Goal: Information Seeking & Learning: Learn about a topic

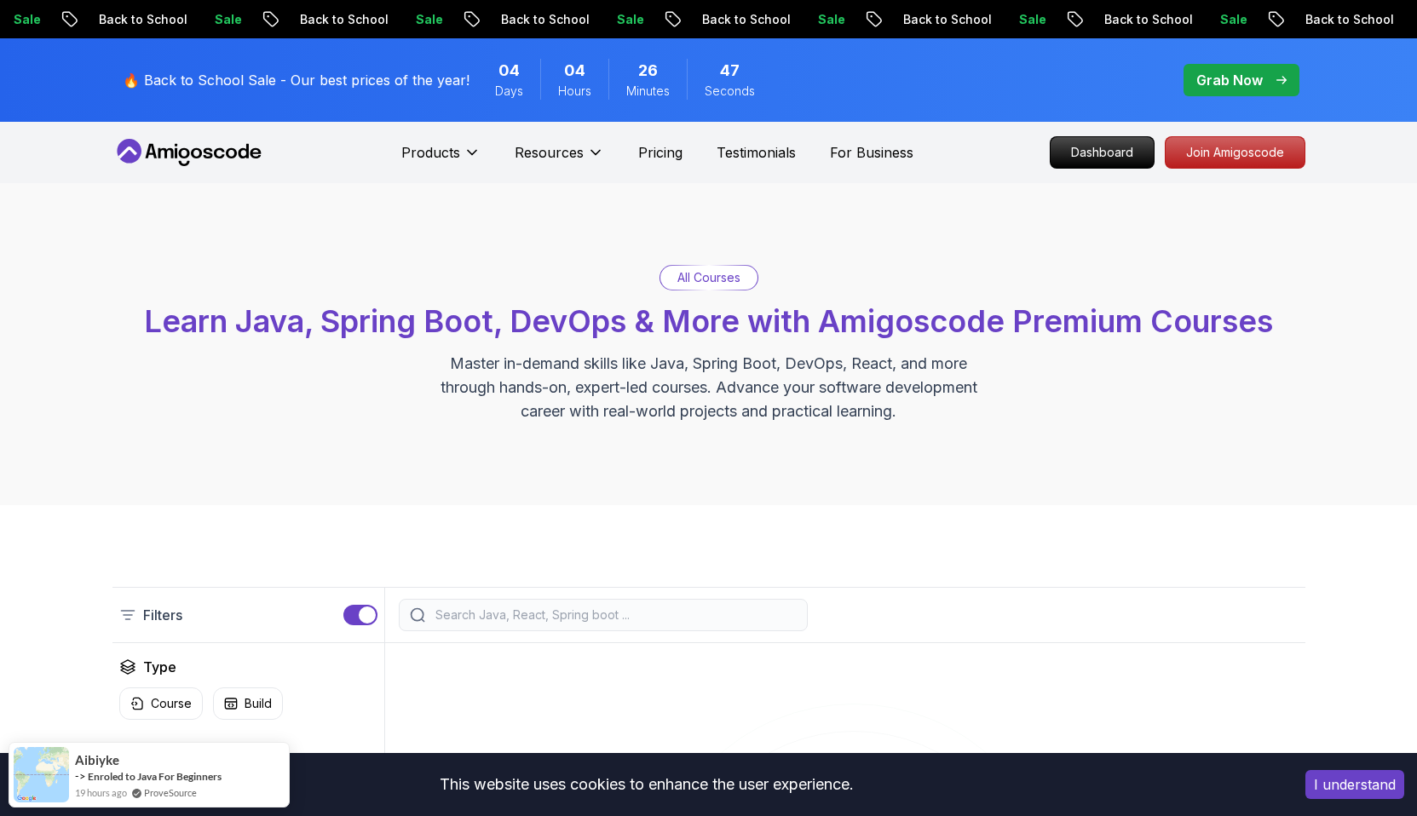
scroll to position [26, 0]
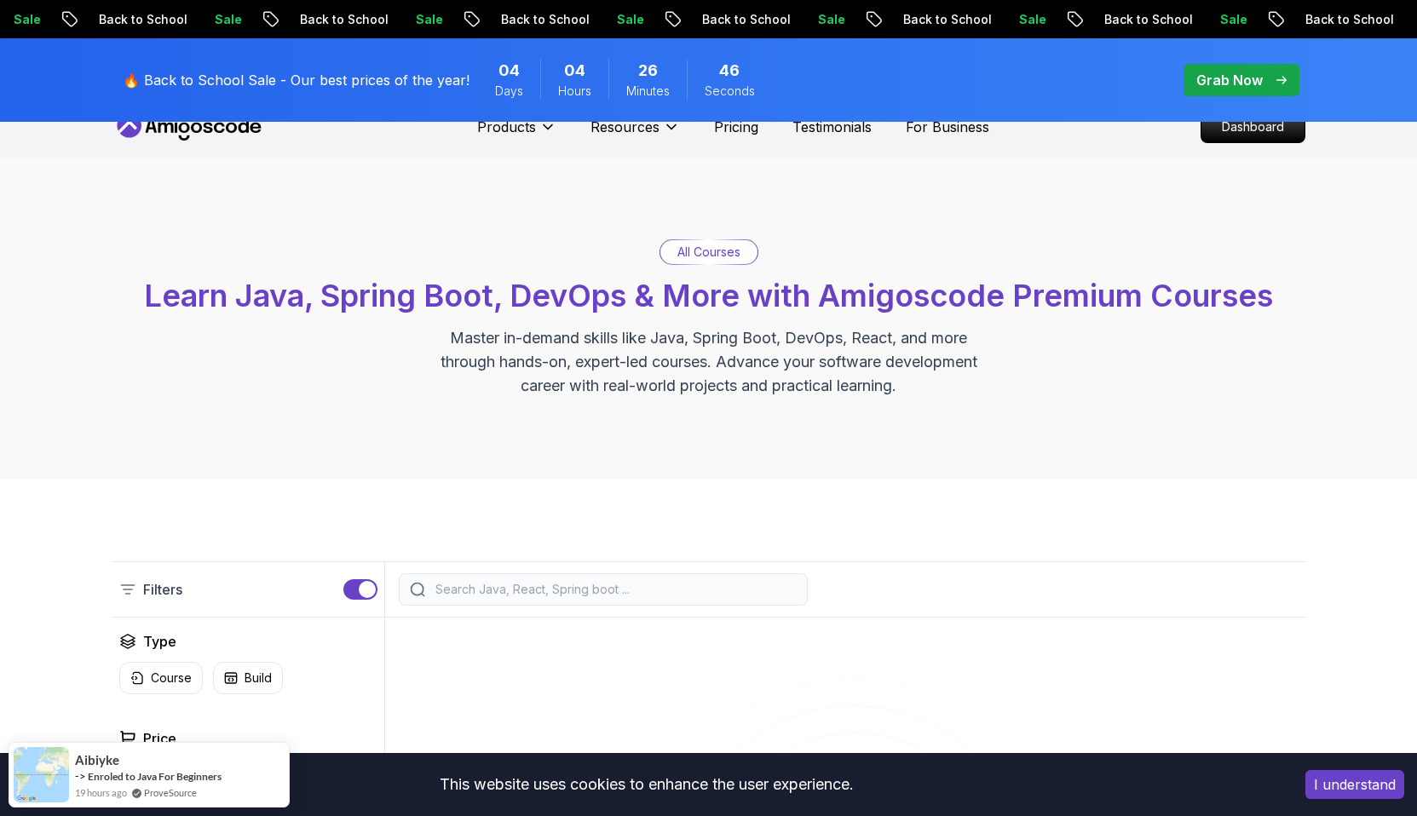
click at [735, 250] on p "All Courses" at bounding box center [708, 252] width 63 height 17
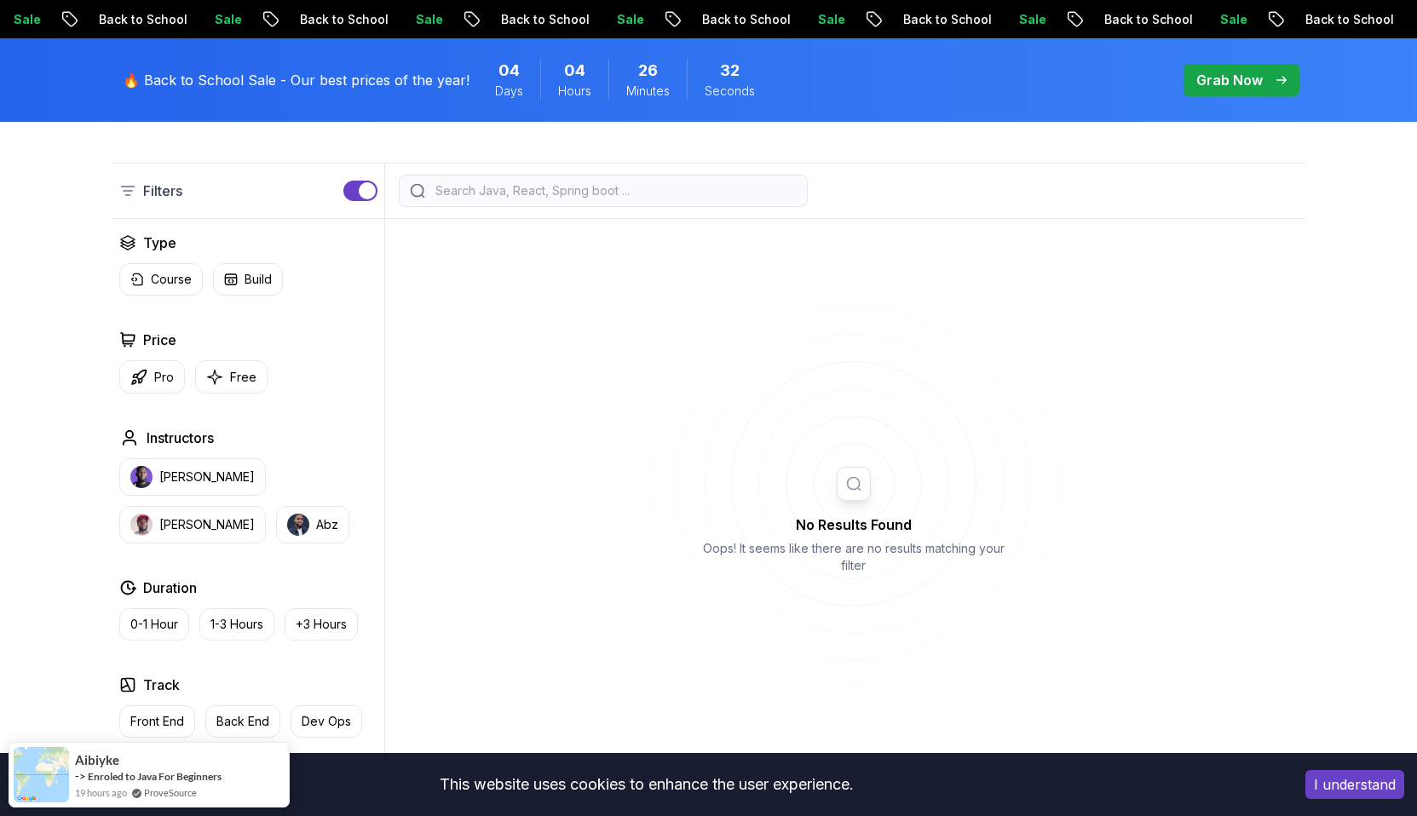
scroll to position [0, 0]
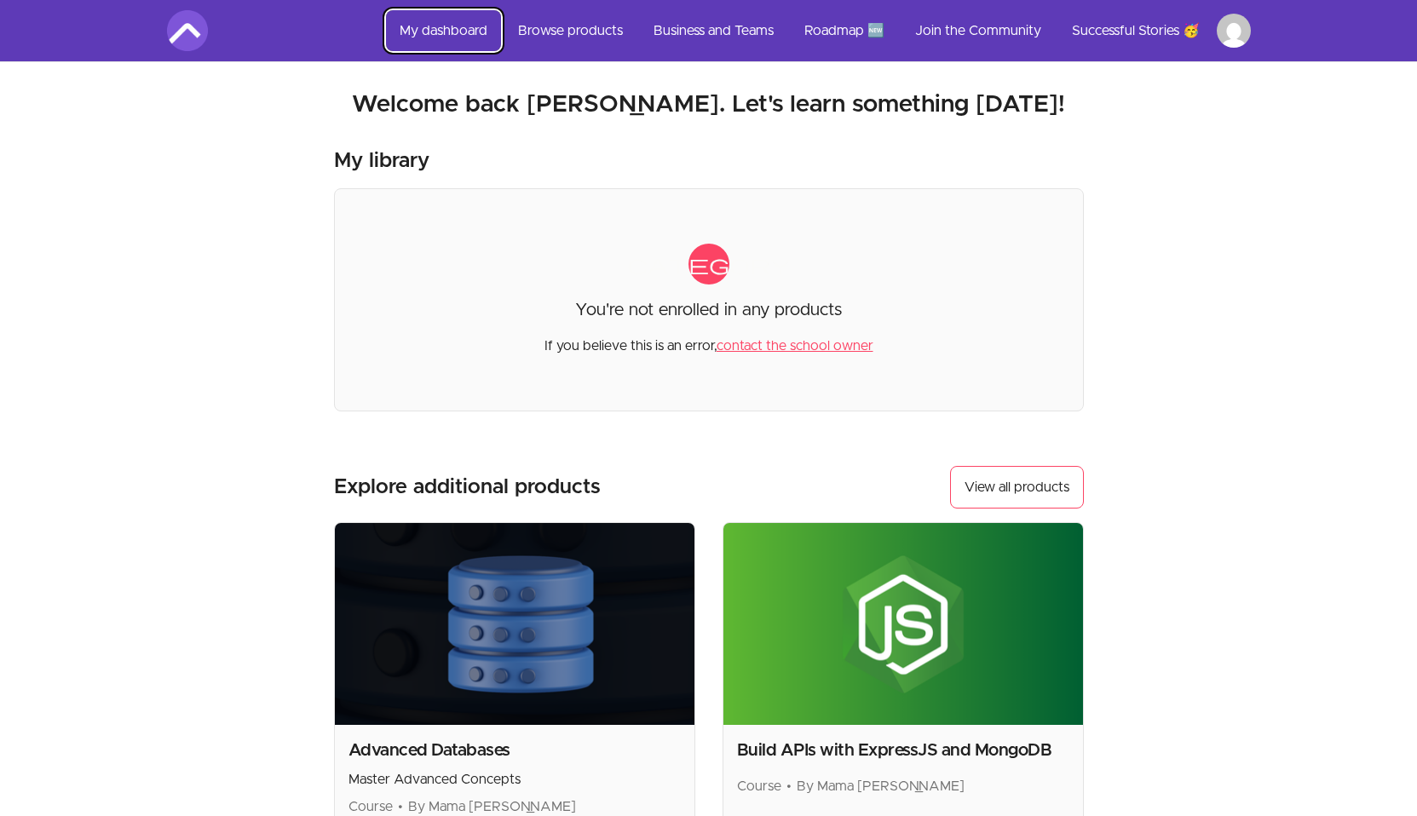
click at [446, 33] on link "My dashboard" at bounding box center [443, 30] width 115 height 41
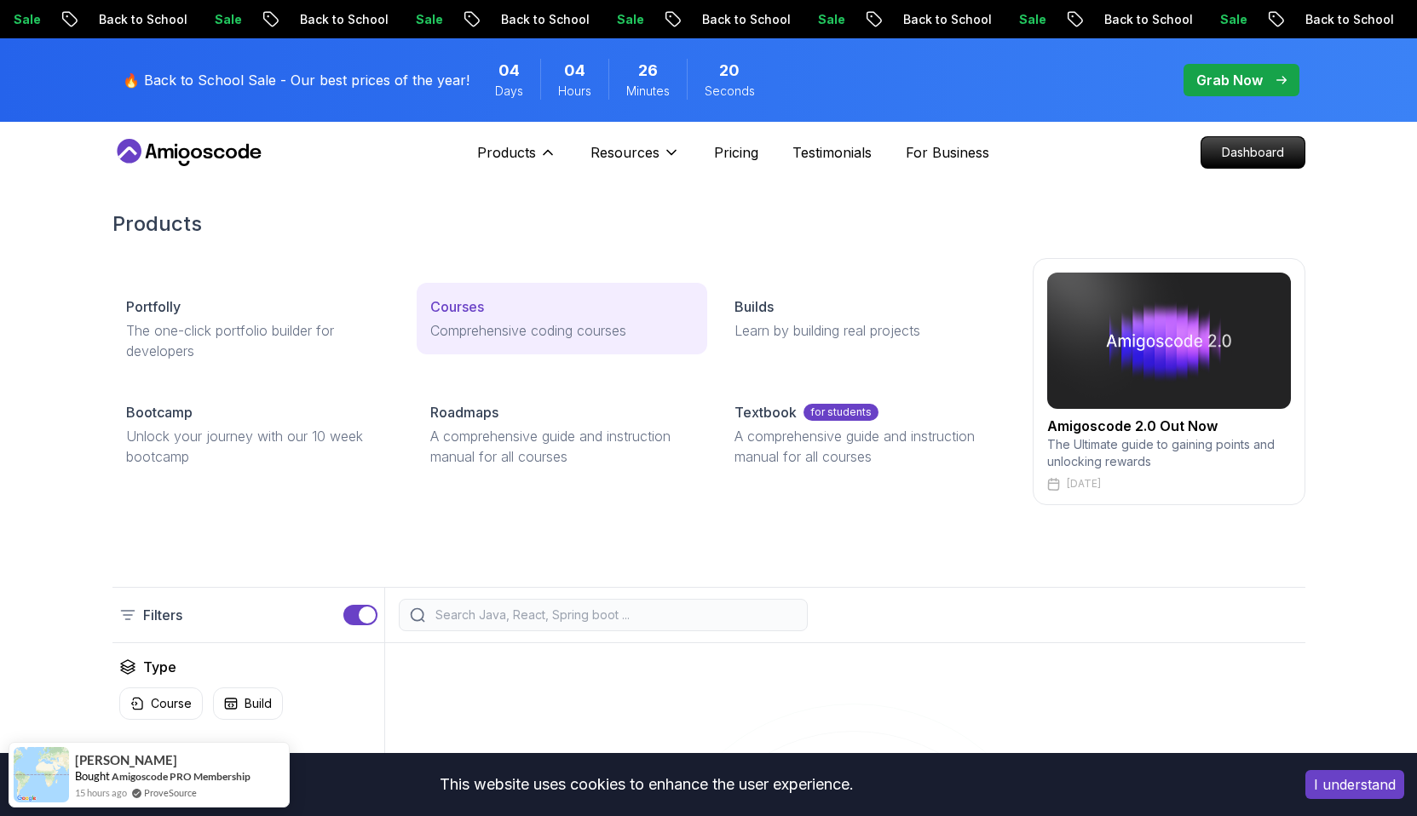
click at [461, 314] on p "Courses" at bounding box center [457, 306] width 54 height 20
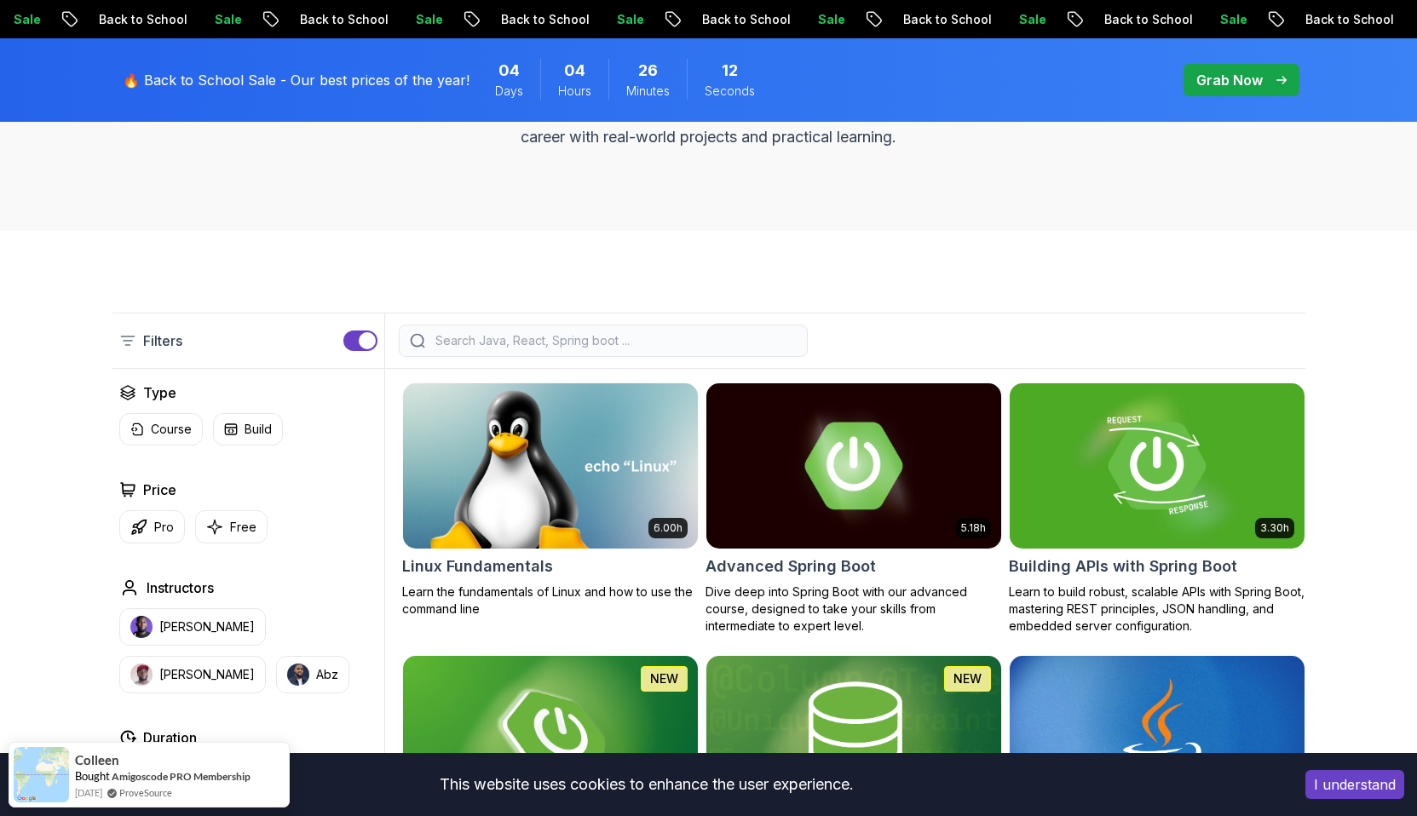
scroll to position [275, 0]
click at [652, 344] on input "search" at bounding box center [614, 339] width 365 height 17
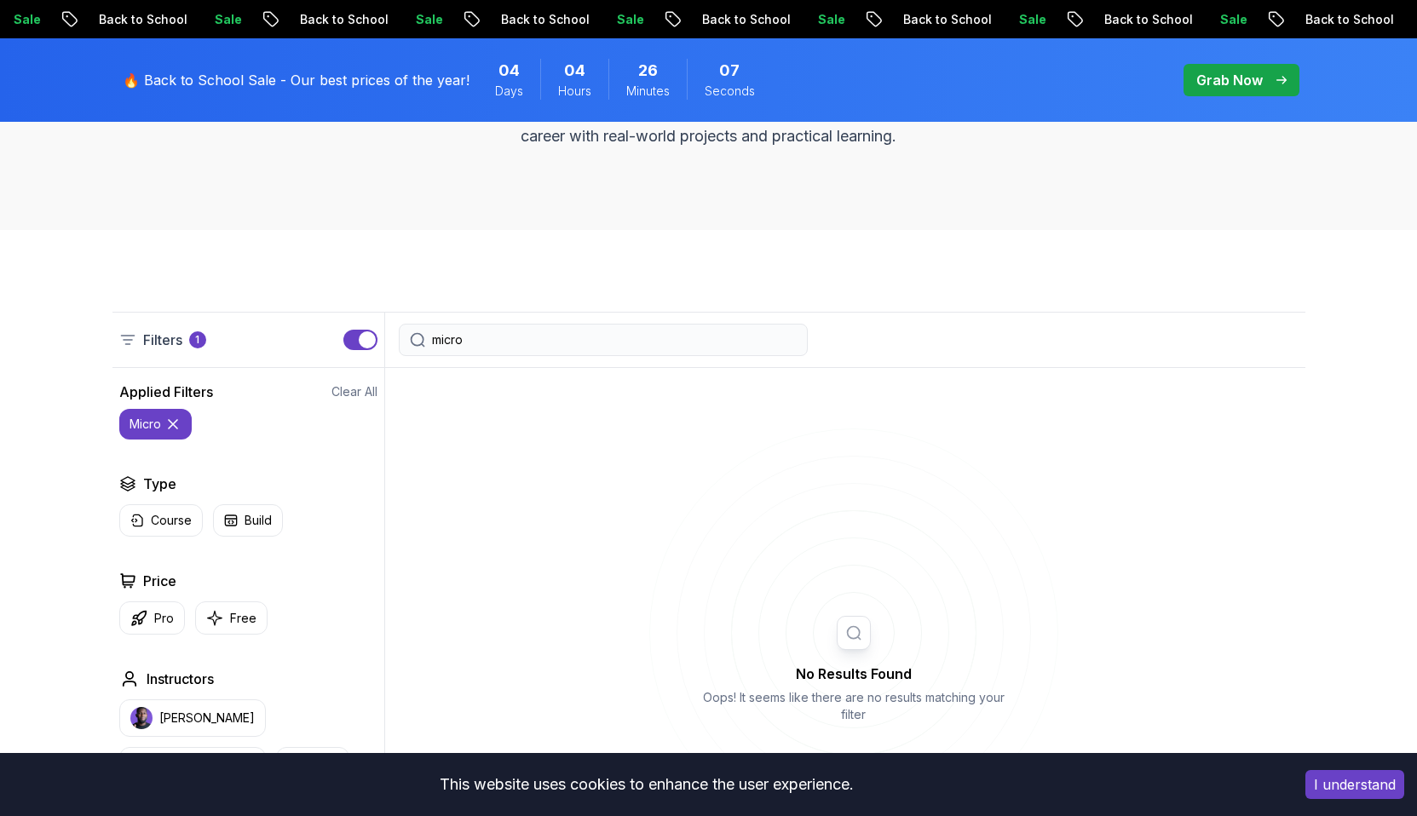
type input "micro"
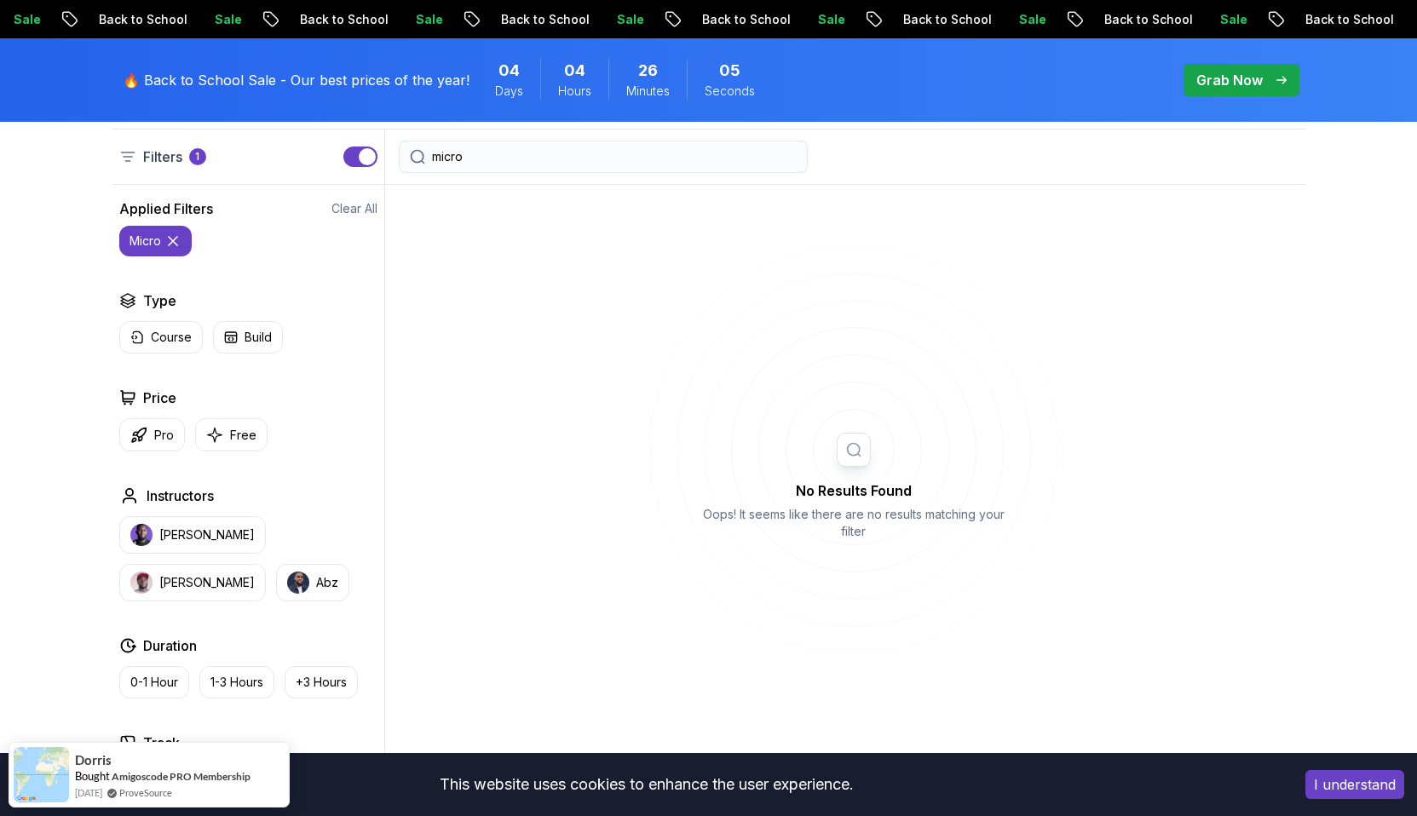
scroll to position [462, 0]
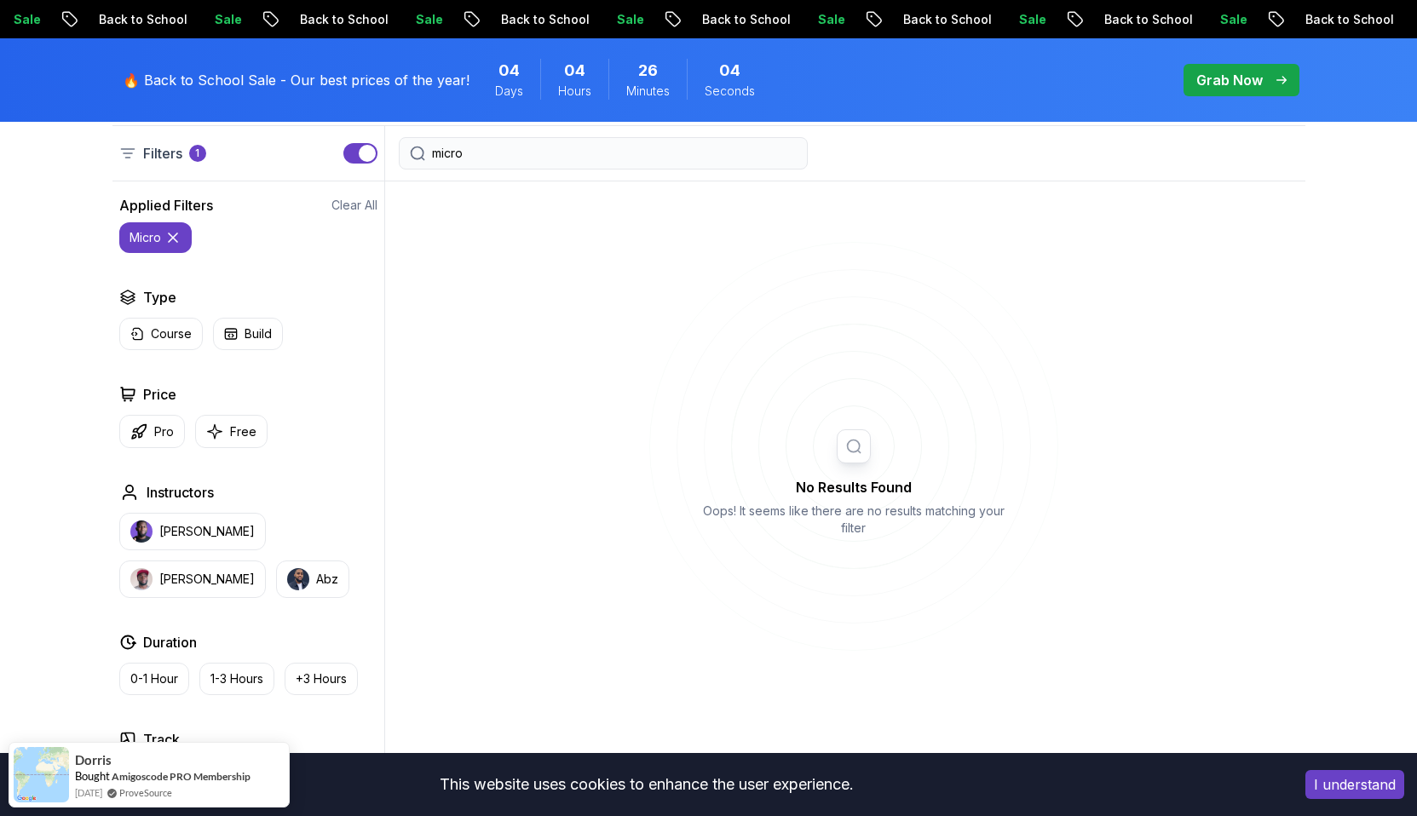
click at [446, 146] on input "micro" at bounding box center [614, 153] width 365 height 17
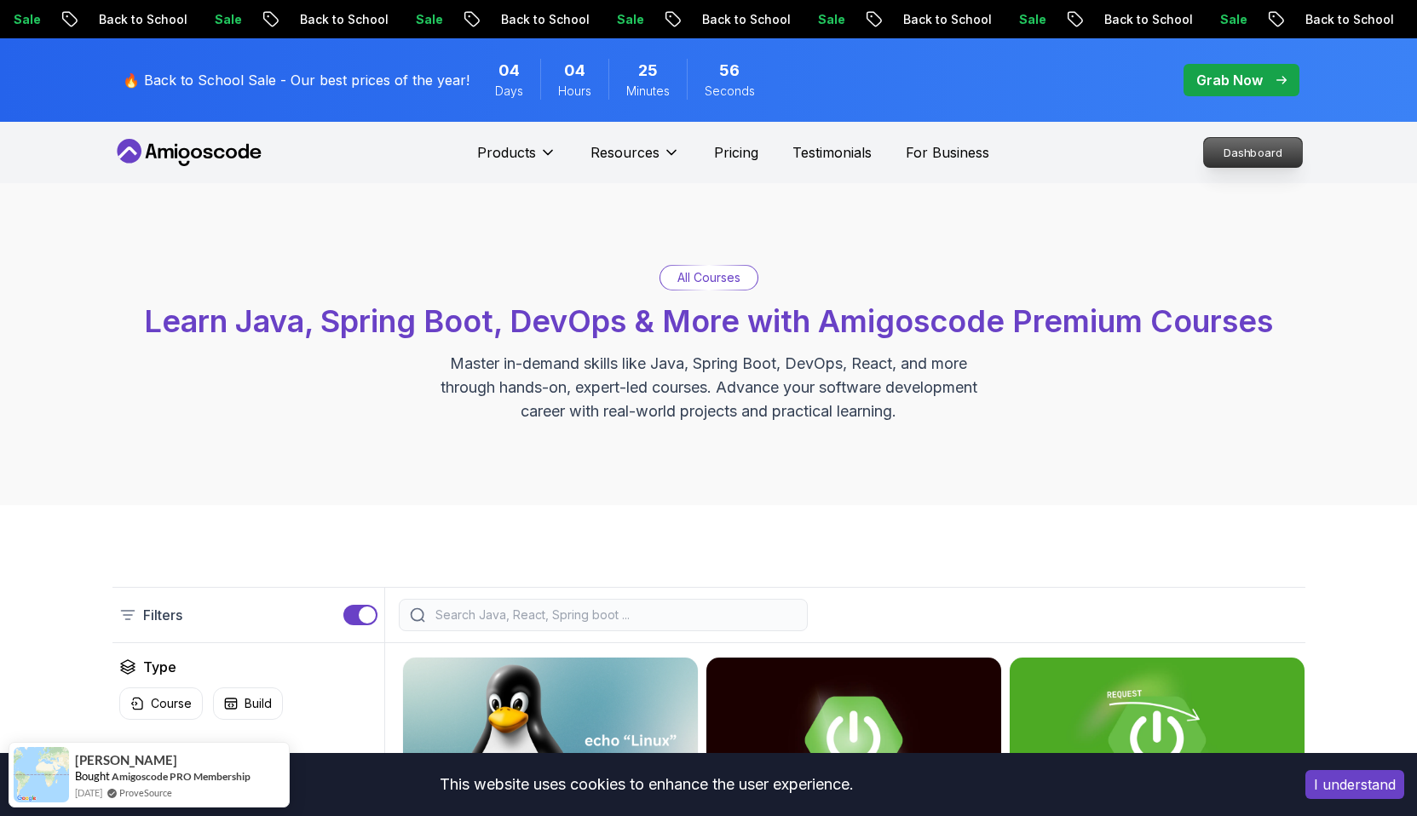
click at [1224, 158] on p "Dashboard" at bounding box center [1253, 152] width 98 height 29
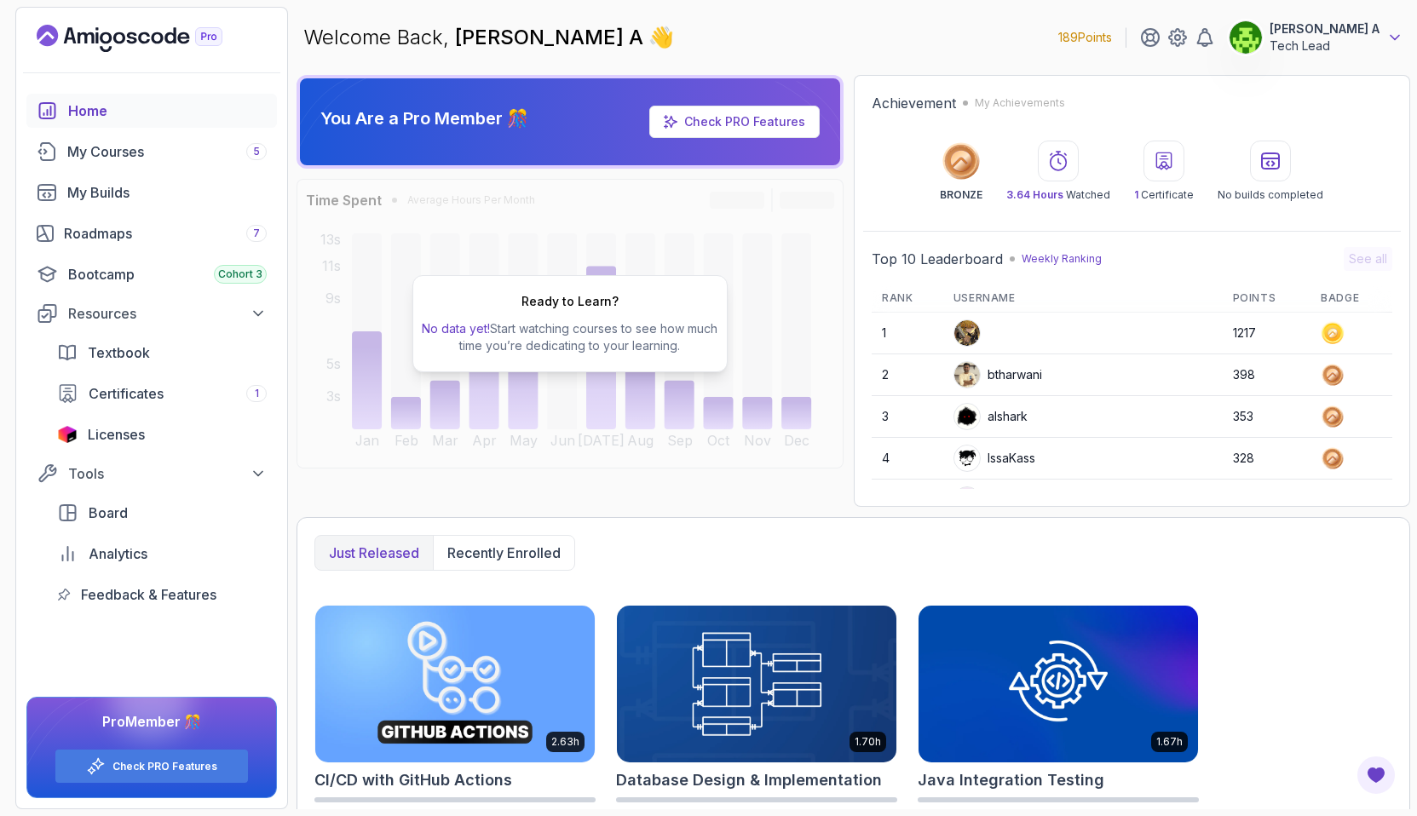
click at [1390, 41] on icon at bounding box center [1394, 37] width 17 height 17
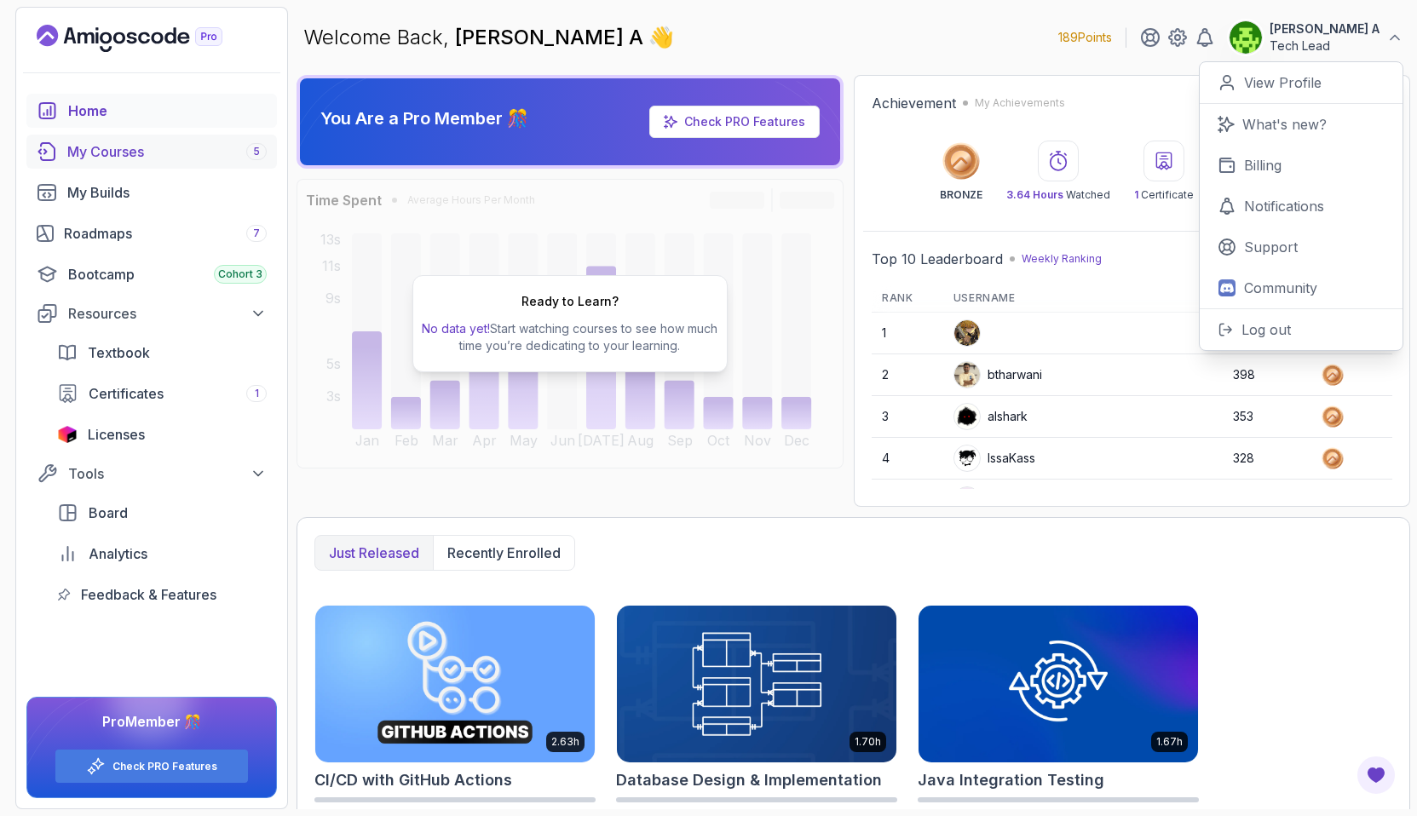
click at [149, 150] on div "My Courses 5" at bounding box center [166, 151] width 199 height 20
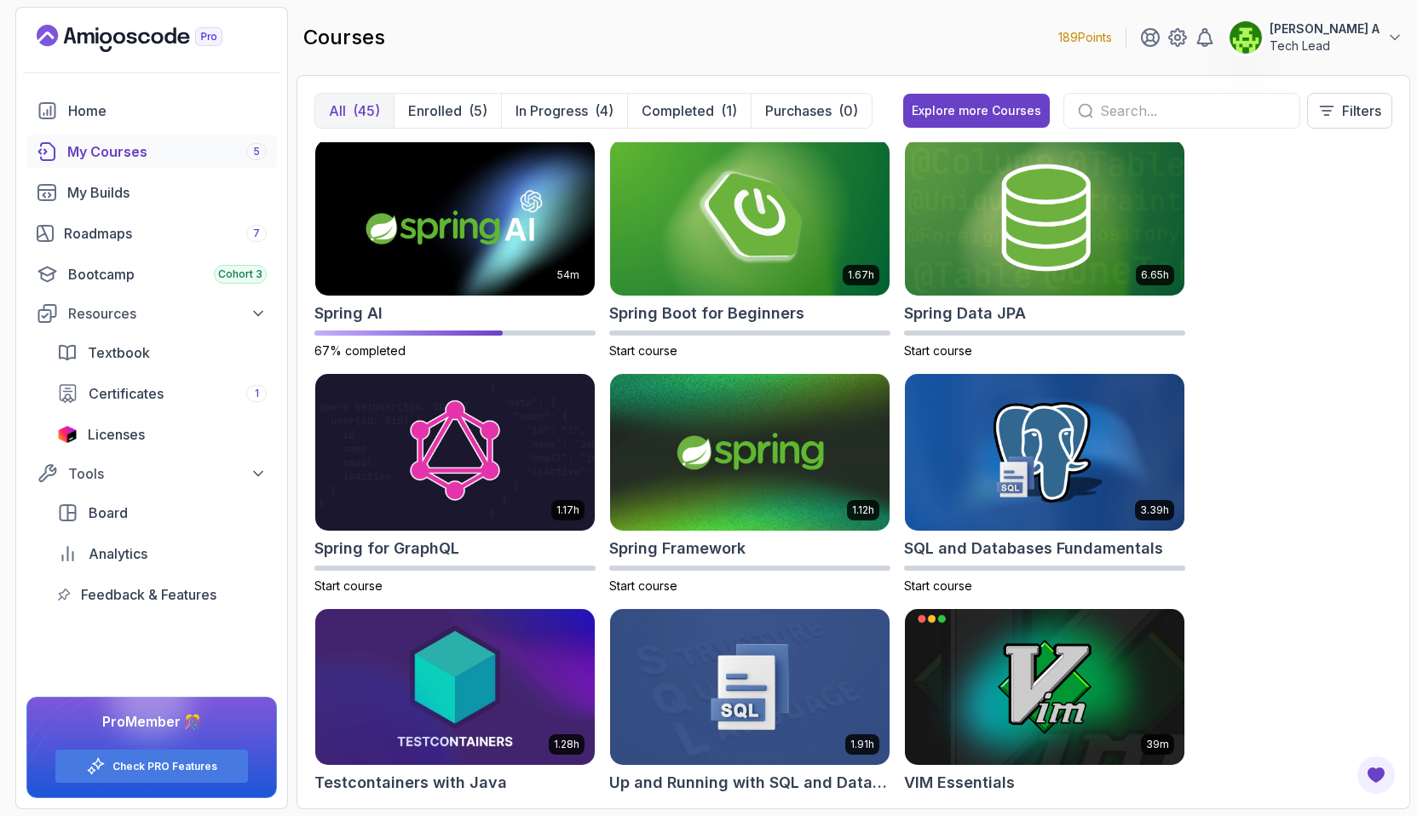
scroll to position [2880, 0]
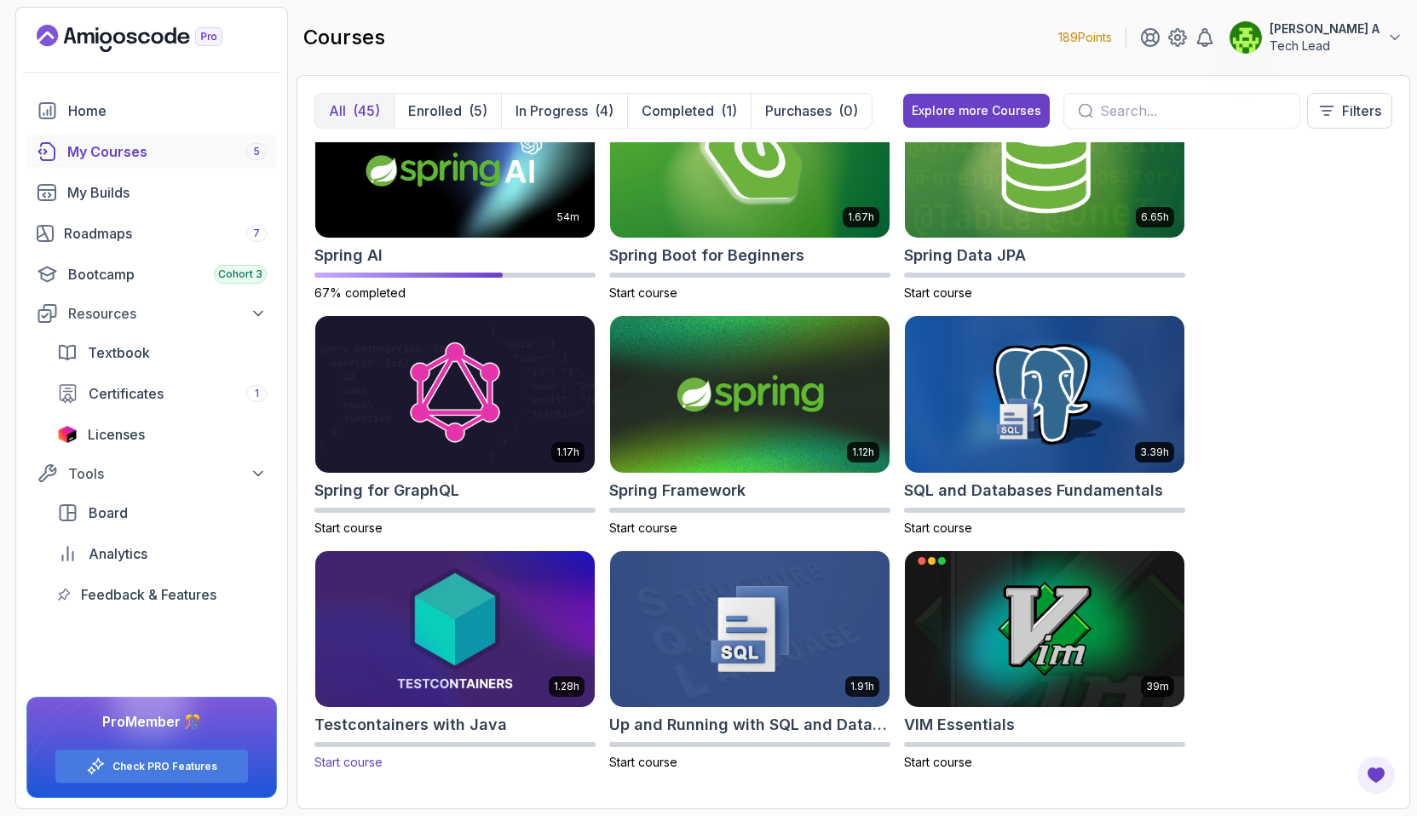
click at [472, 630] on img at bounding box center [454, 629] width 293 height 164
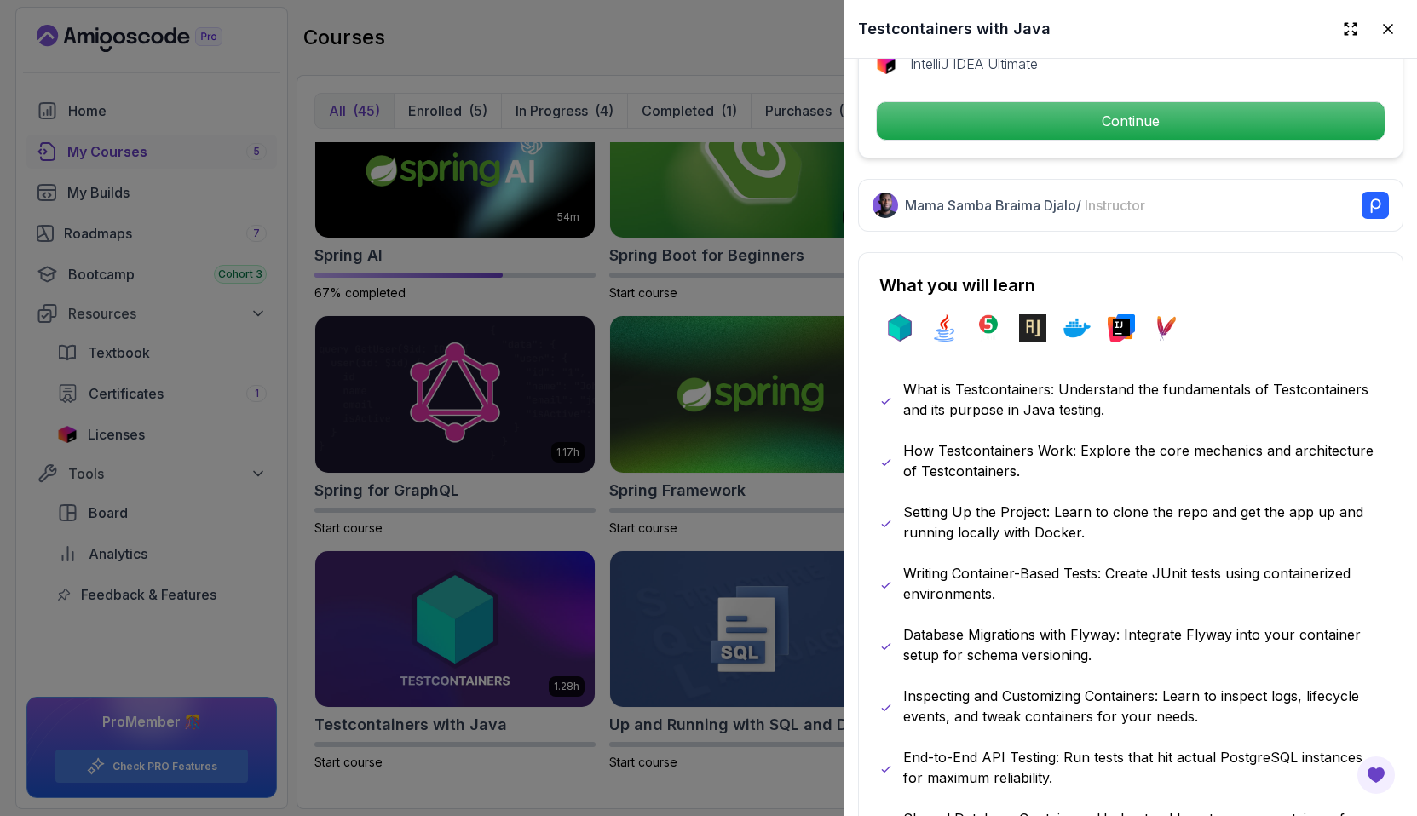
scroll to position [749, 0]
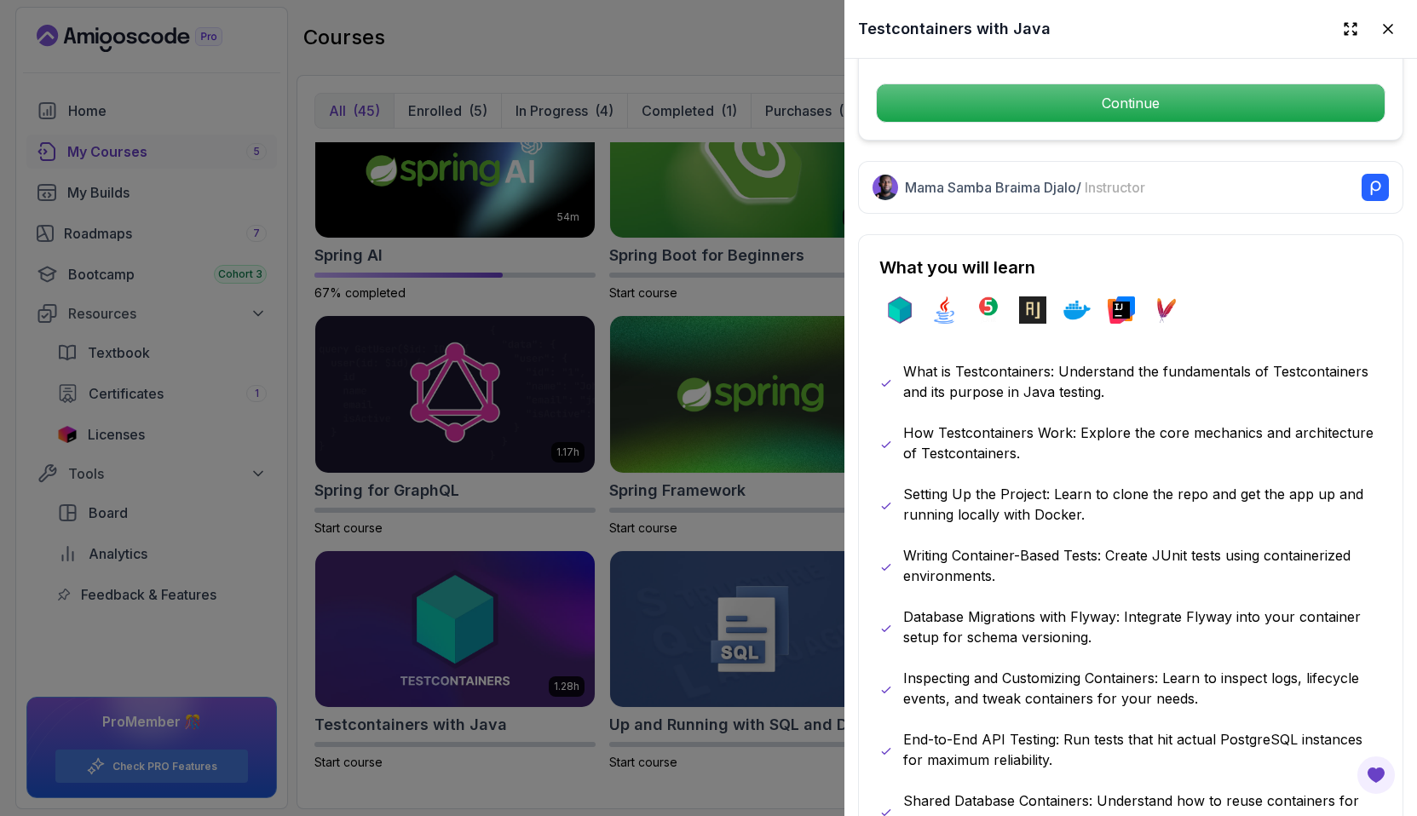
click at [743, 786] on div at bounding box center [708, 408] width 1417 height 816
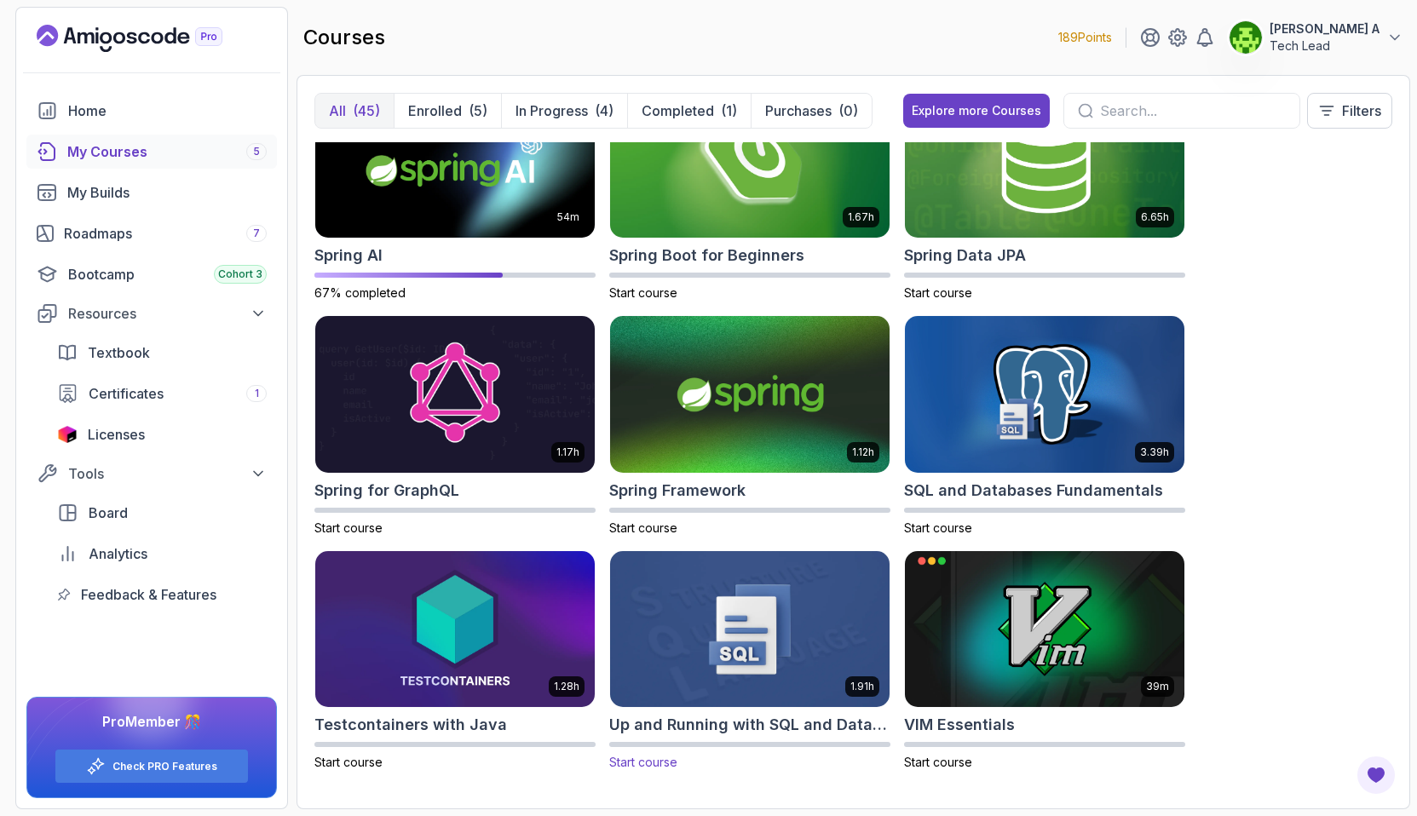
click at [795, 721] on h2 "Up and Running with SQL and Databases" at bounding box center [749, 725] width 281 height 24
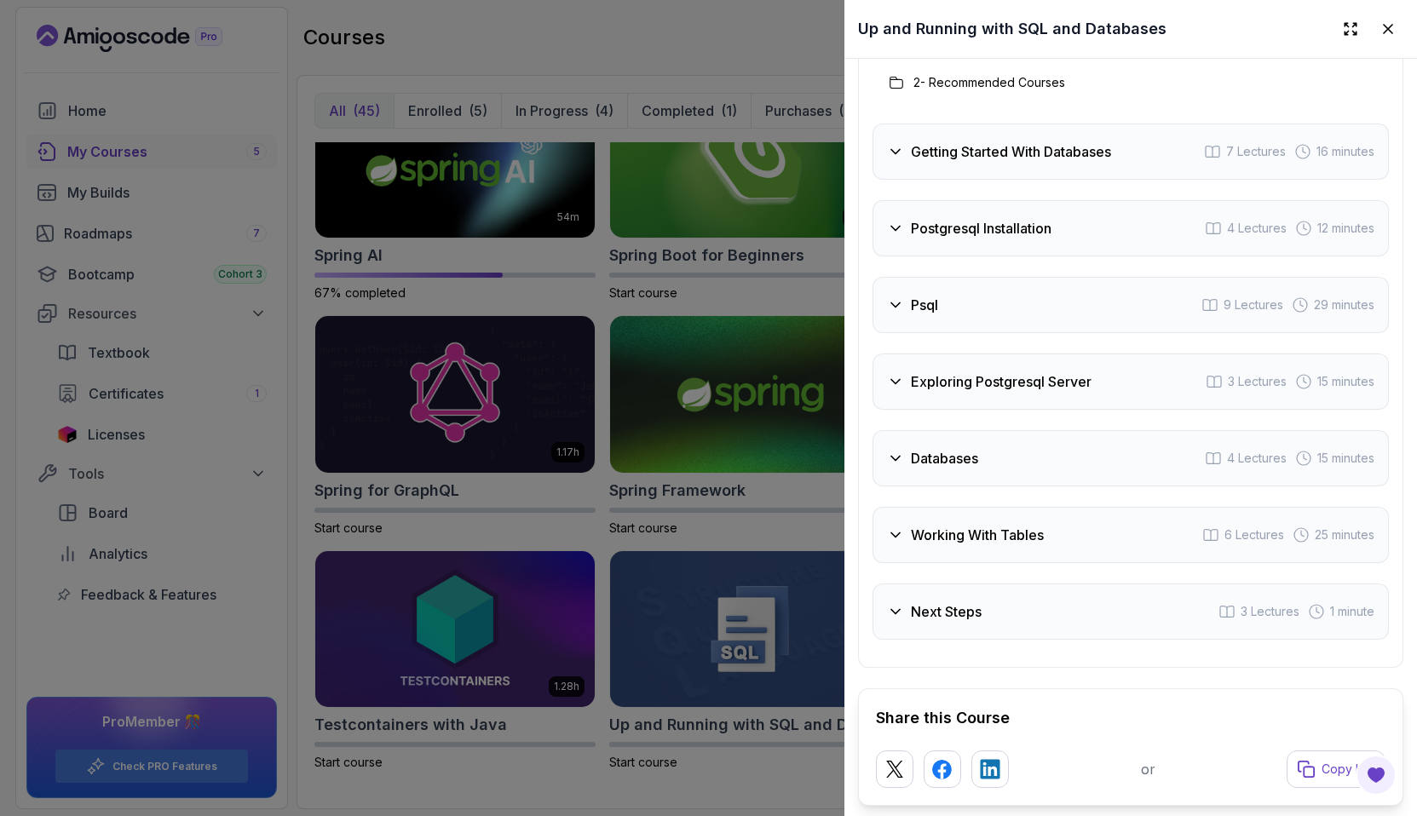
scroll to position [2654, 0]
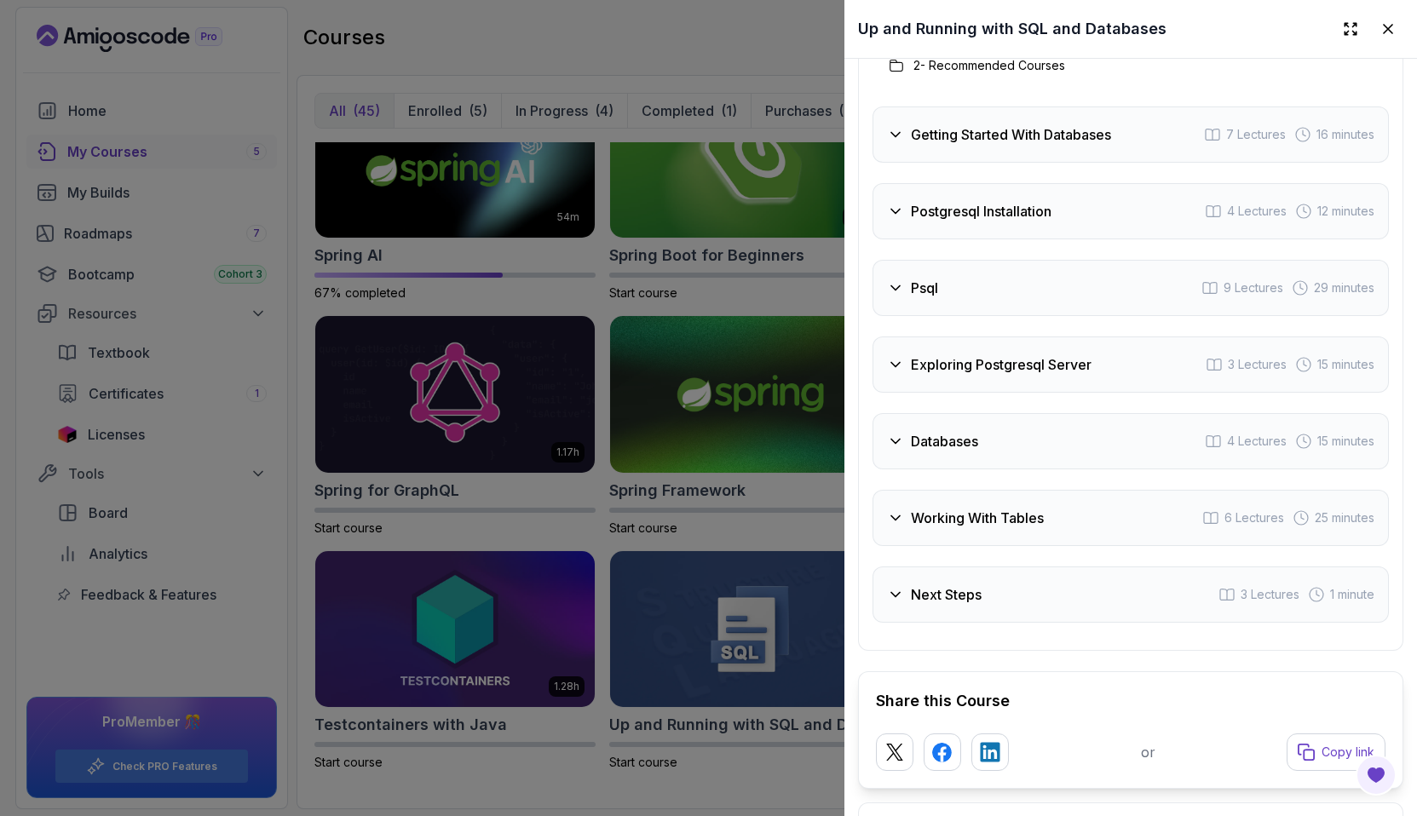
click at [897, 367] on icon at bounding box center [895, 364] width 17 height 17
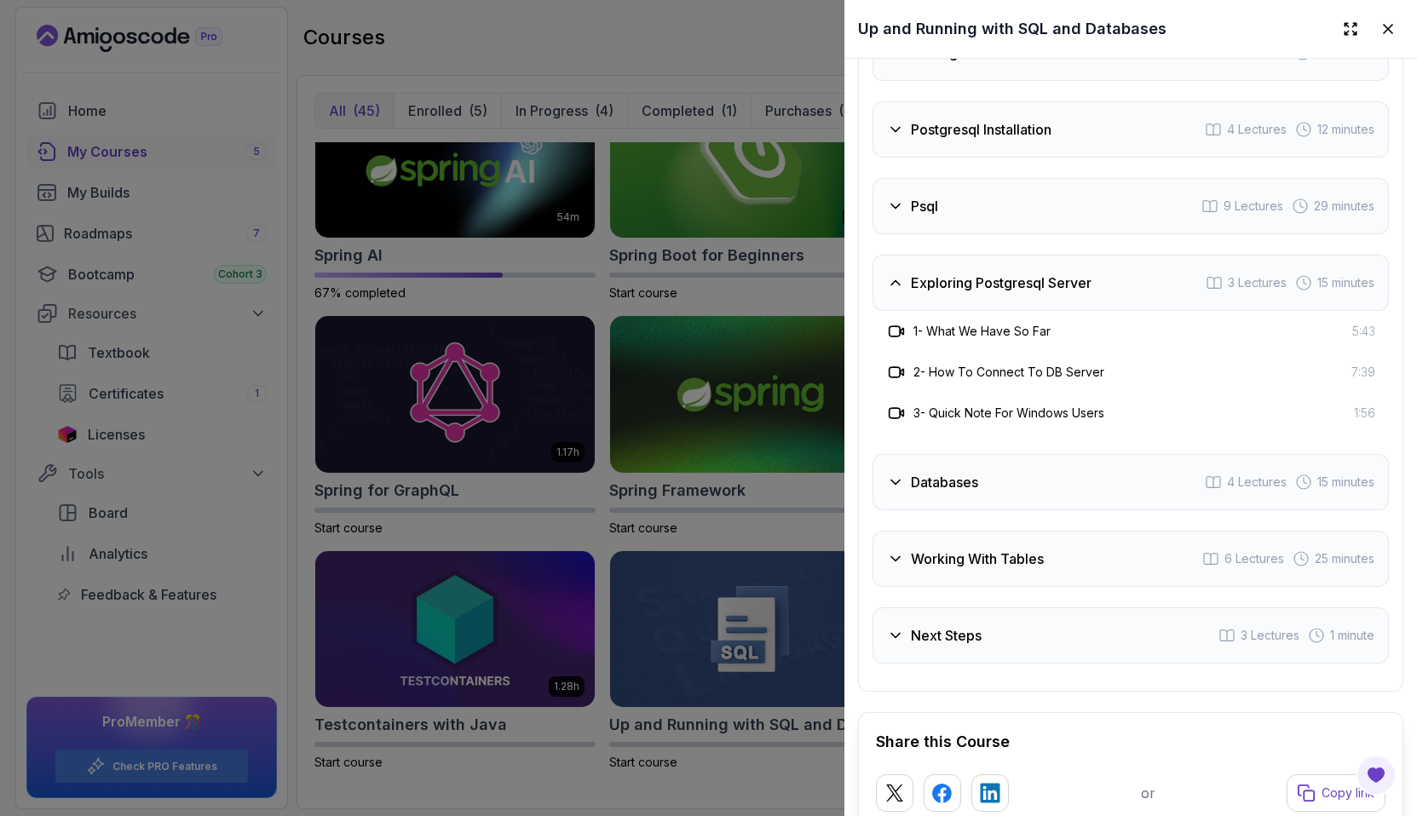
click at [901, 492] on div "Databases 4 Lectures 15 minutes" at bounding box center [1130, 482] width 516 height 56
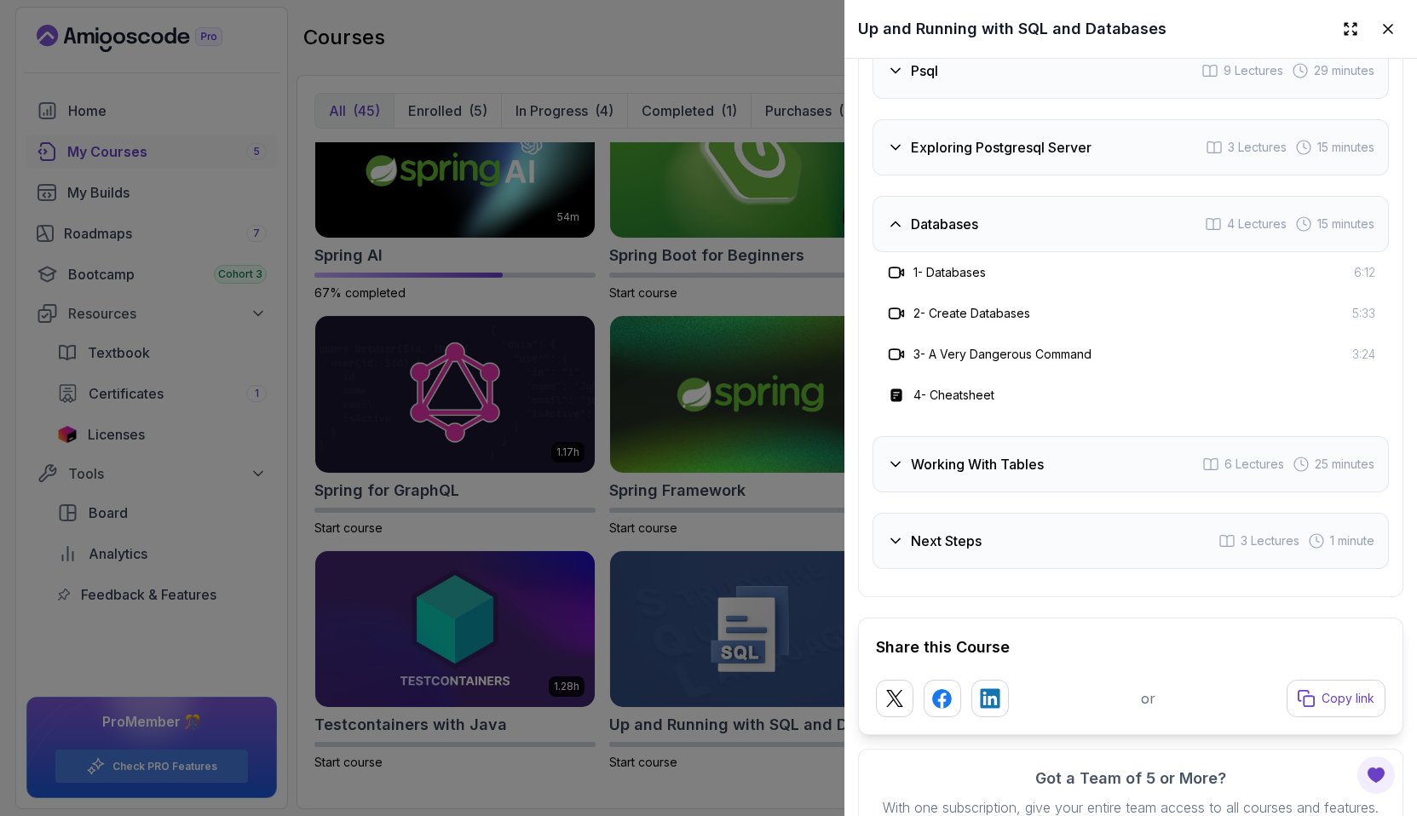
scroll to position [2815, 0]
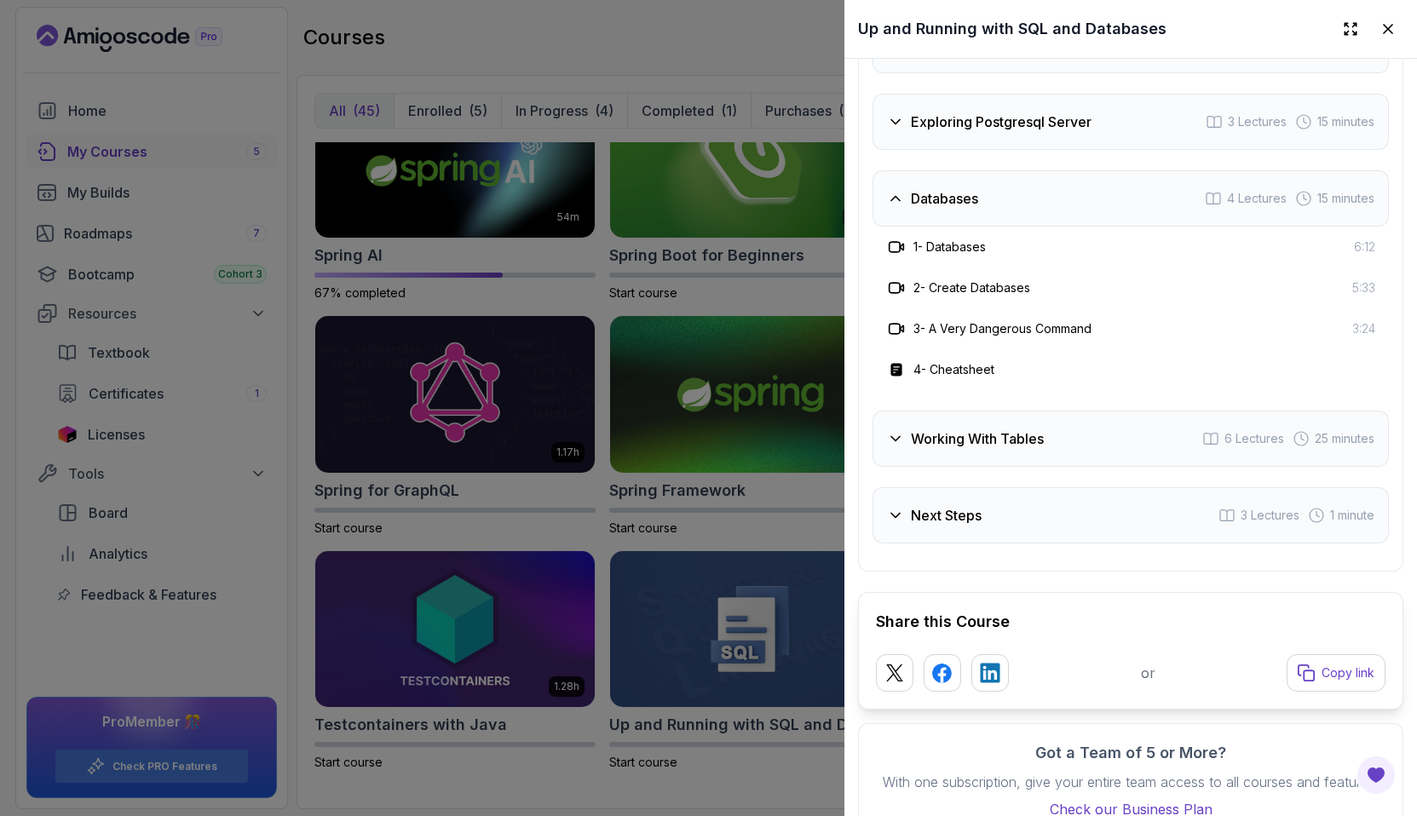
click at [898, 451] on div "Working With Tables 6 Lectures 25 minutes" at bounding box center [1130, 439] width 516 height 56
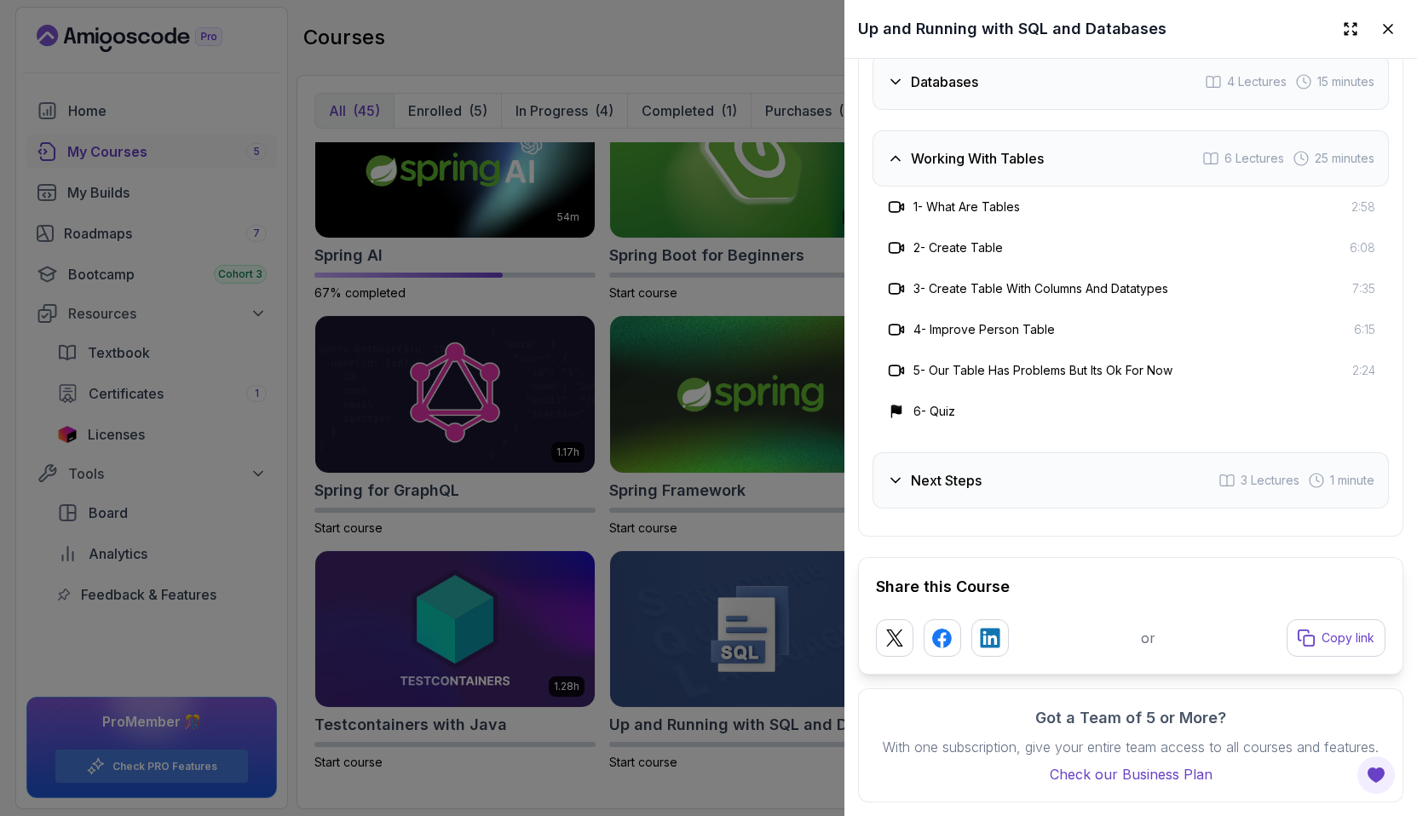
scroll to position [2914, 0]
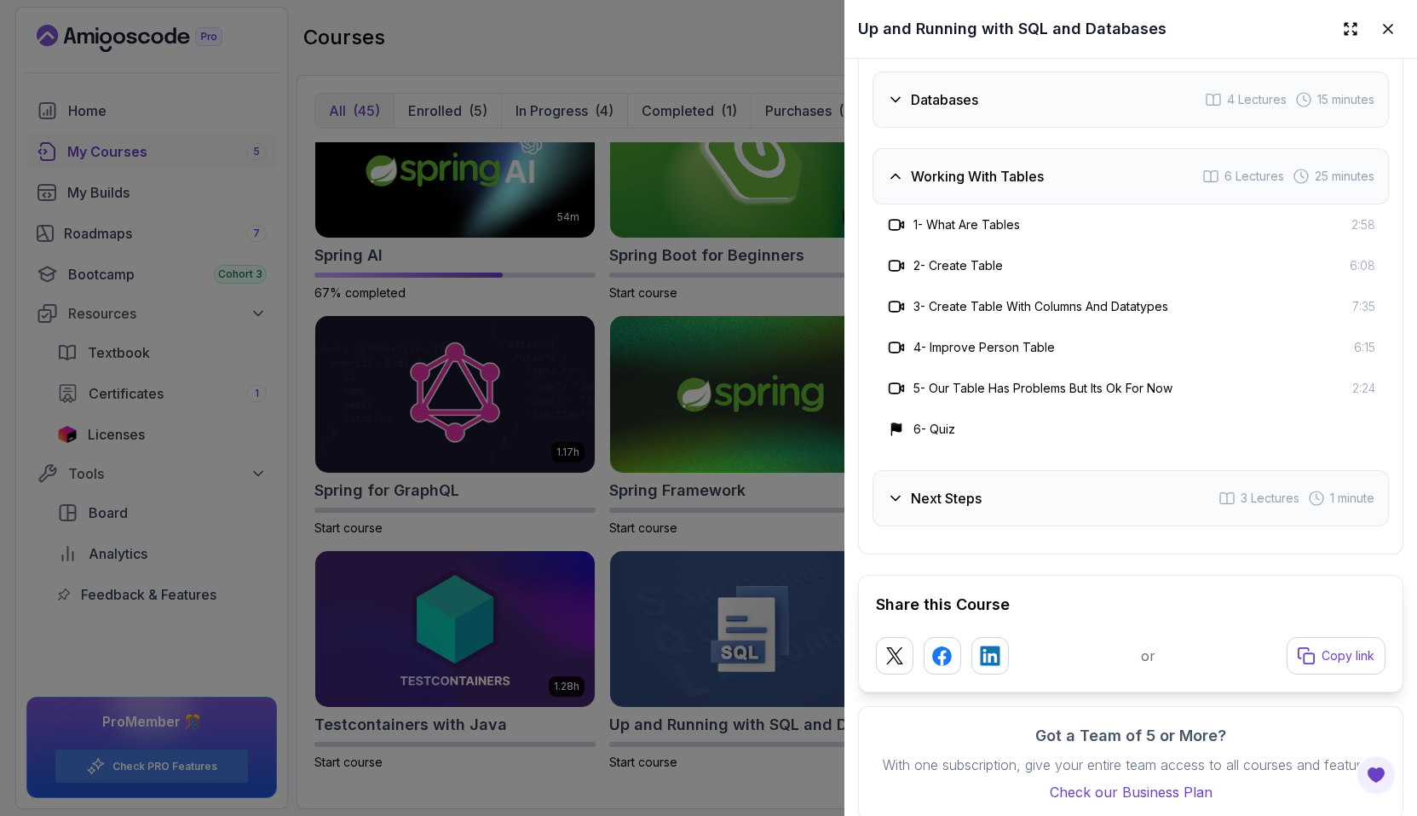
click at [901, 496] on icon at bounding box center [895, 498] width 17 height 17
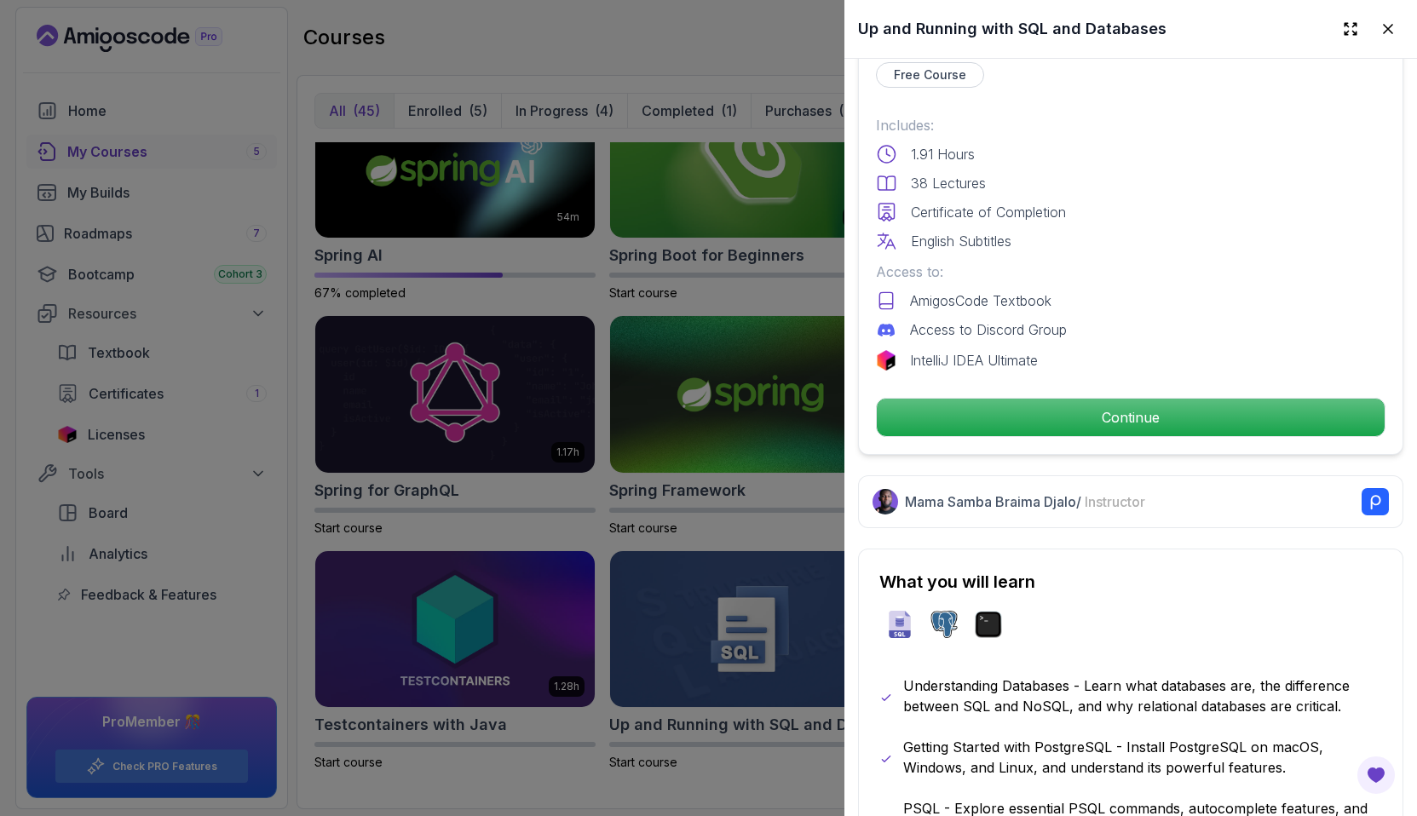
scroll to position [343, 0]
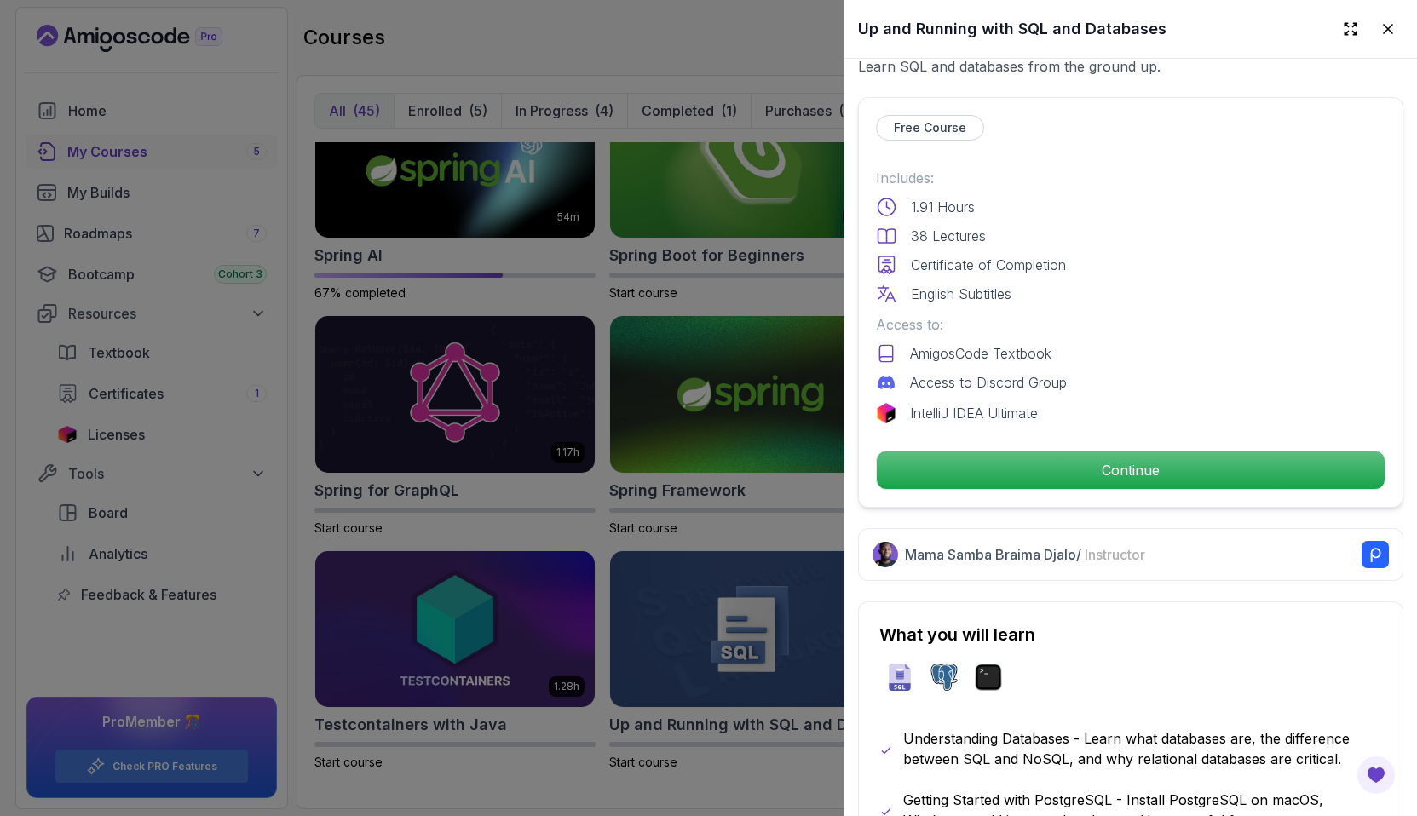
click at [652, 55] on div at bounding box center [708, 408] width 1417 height 816
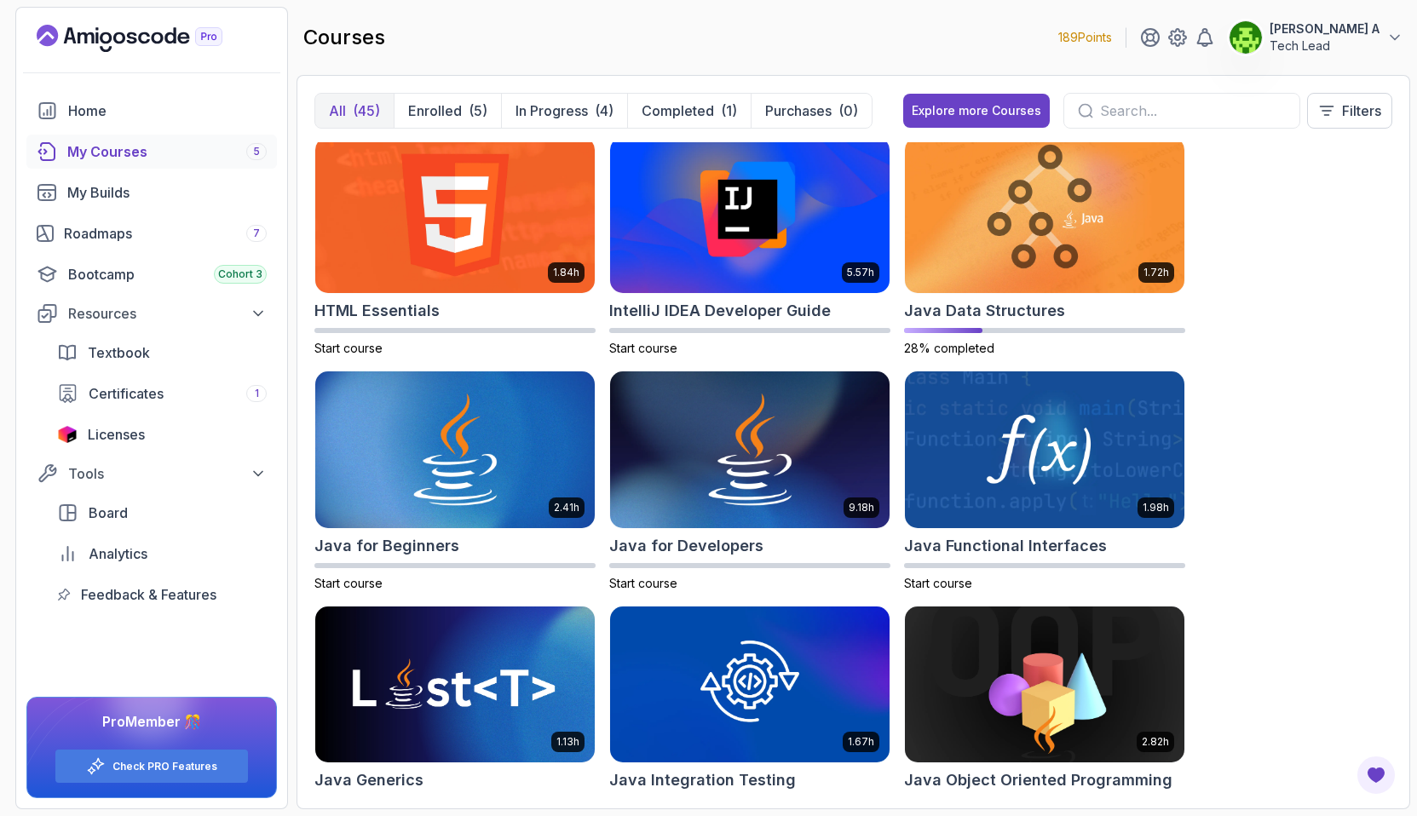
scroll to position [919, 0]
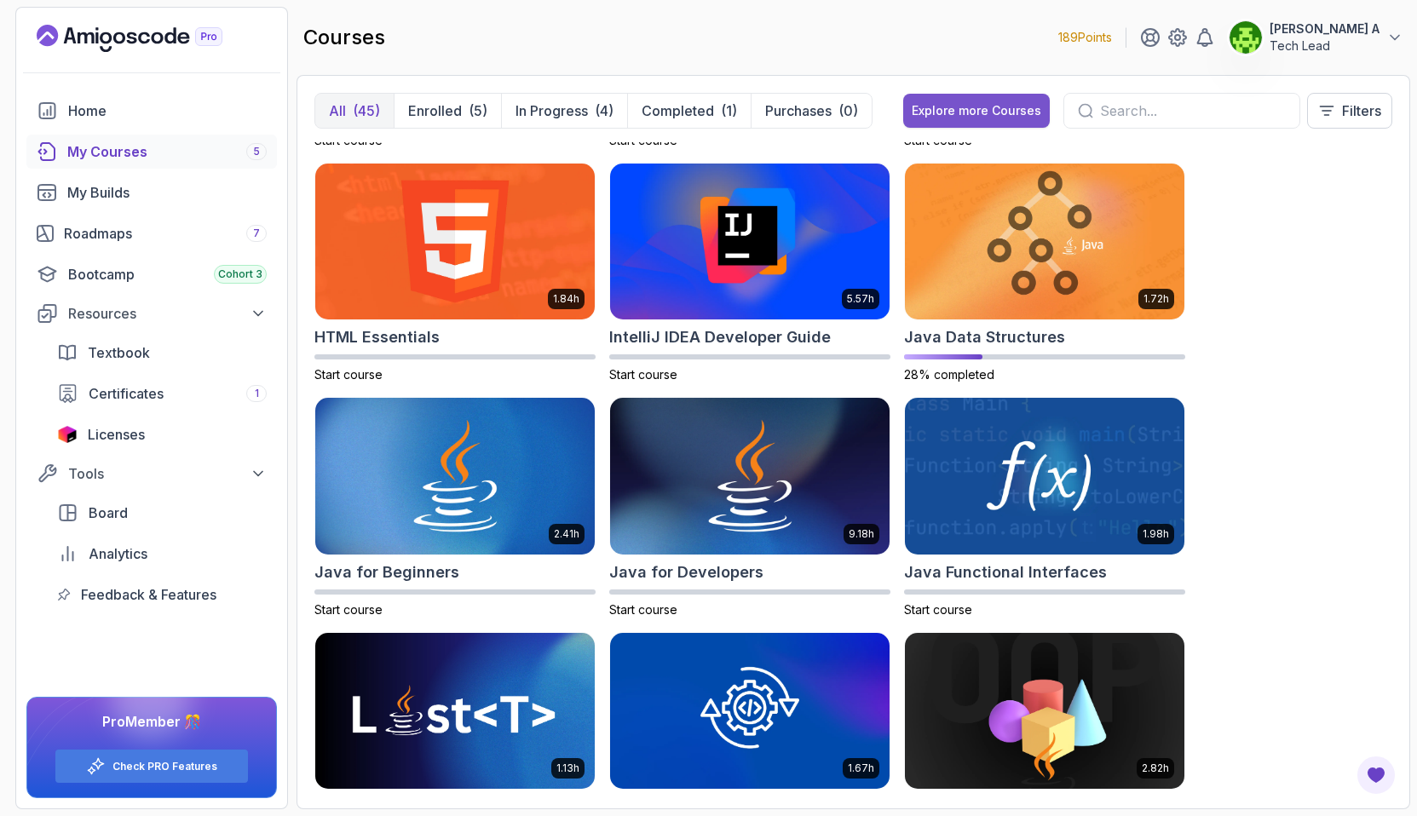
click at [997, 99] on button "Explore more Courses" at bounding box center [976, 111] width 147 height 34
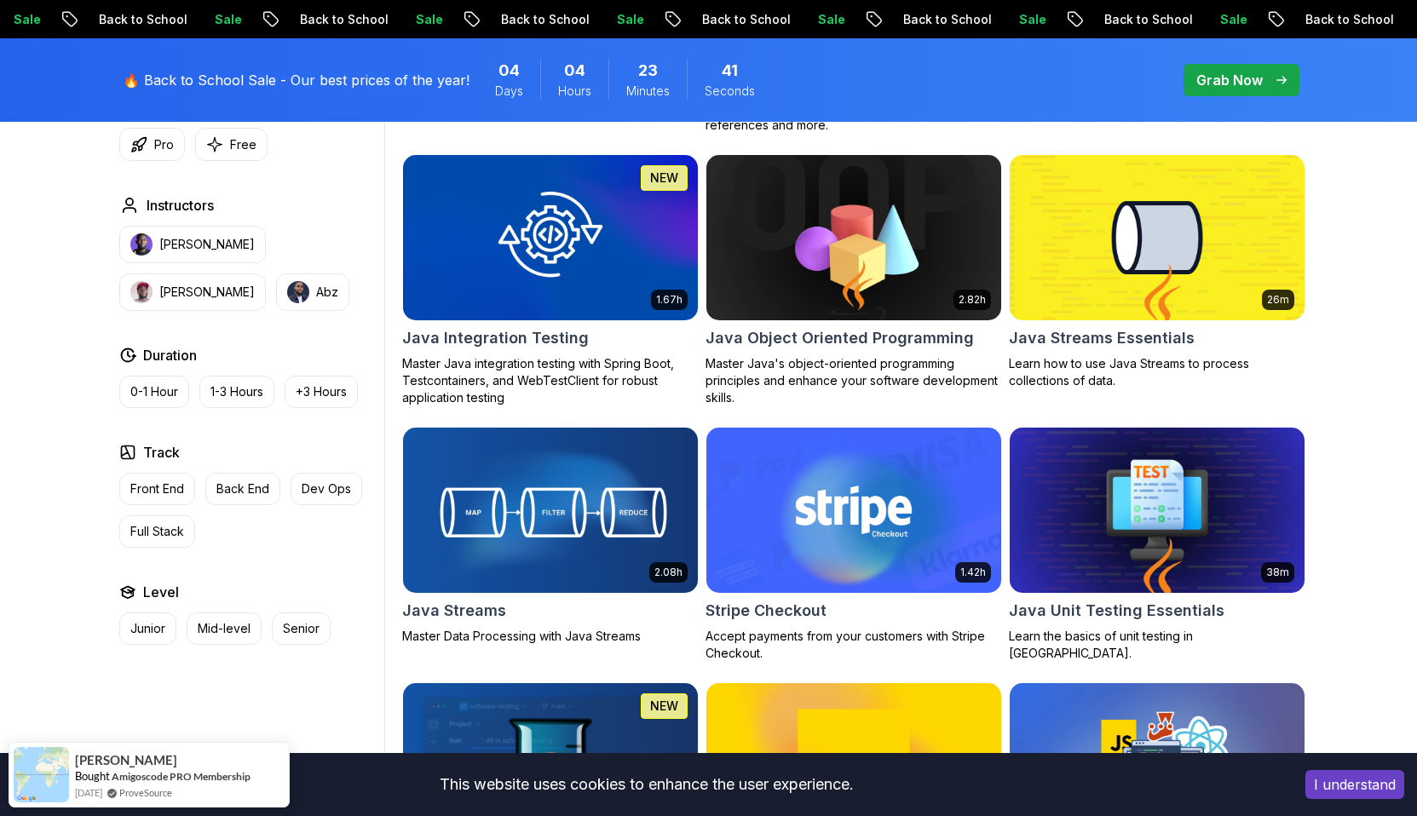
scroll to position [2635, 0]
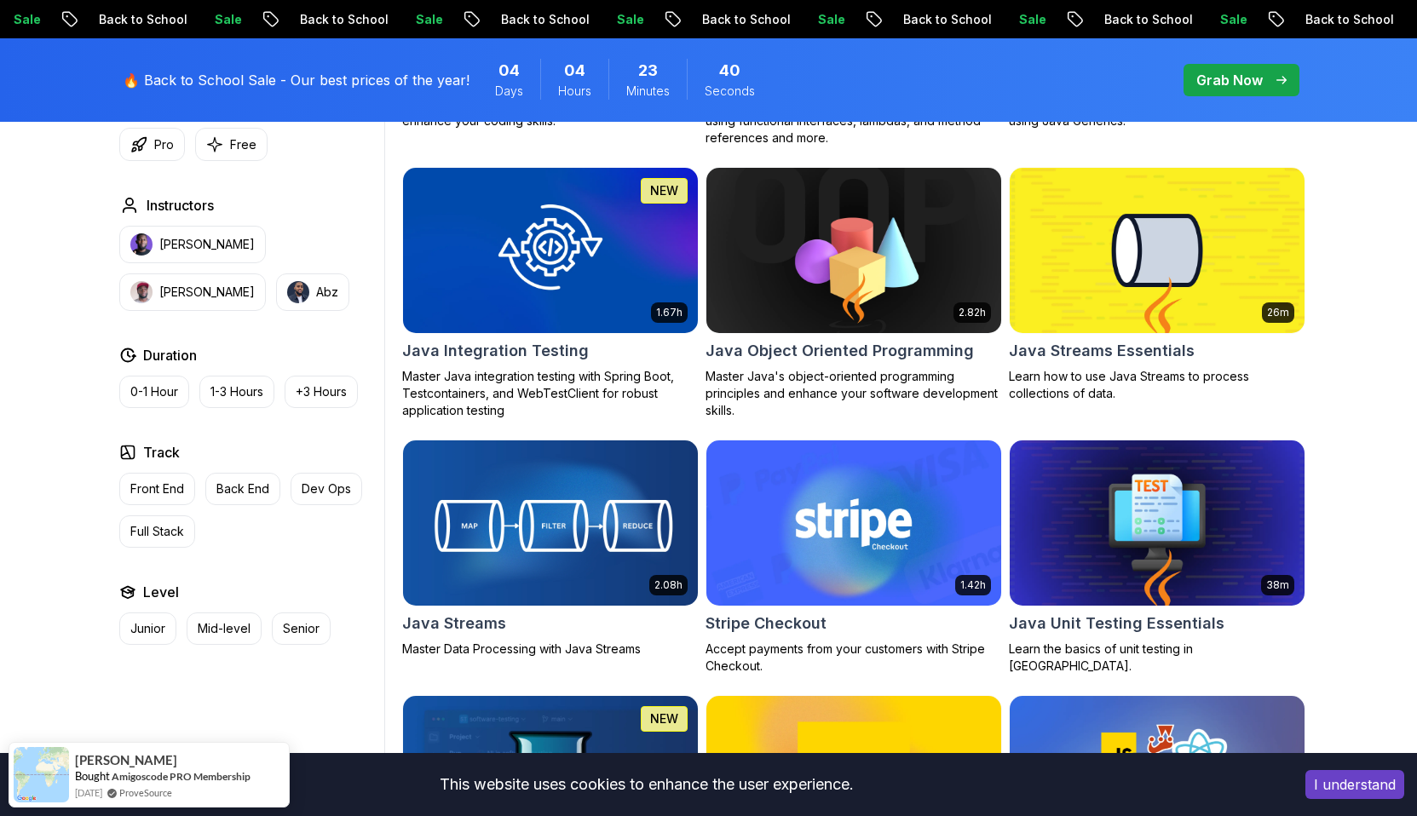
click at [595, 550] on img at bounding box center [549, 522] width 309 height 173
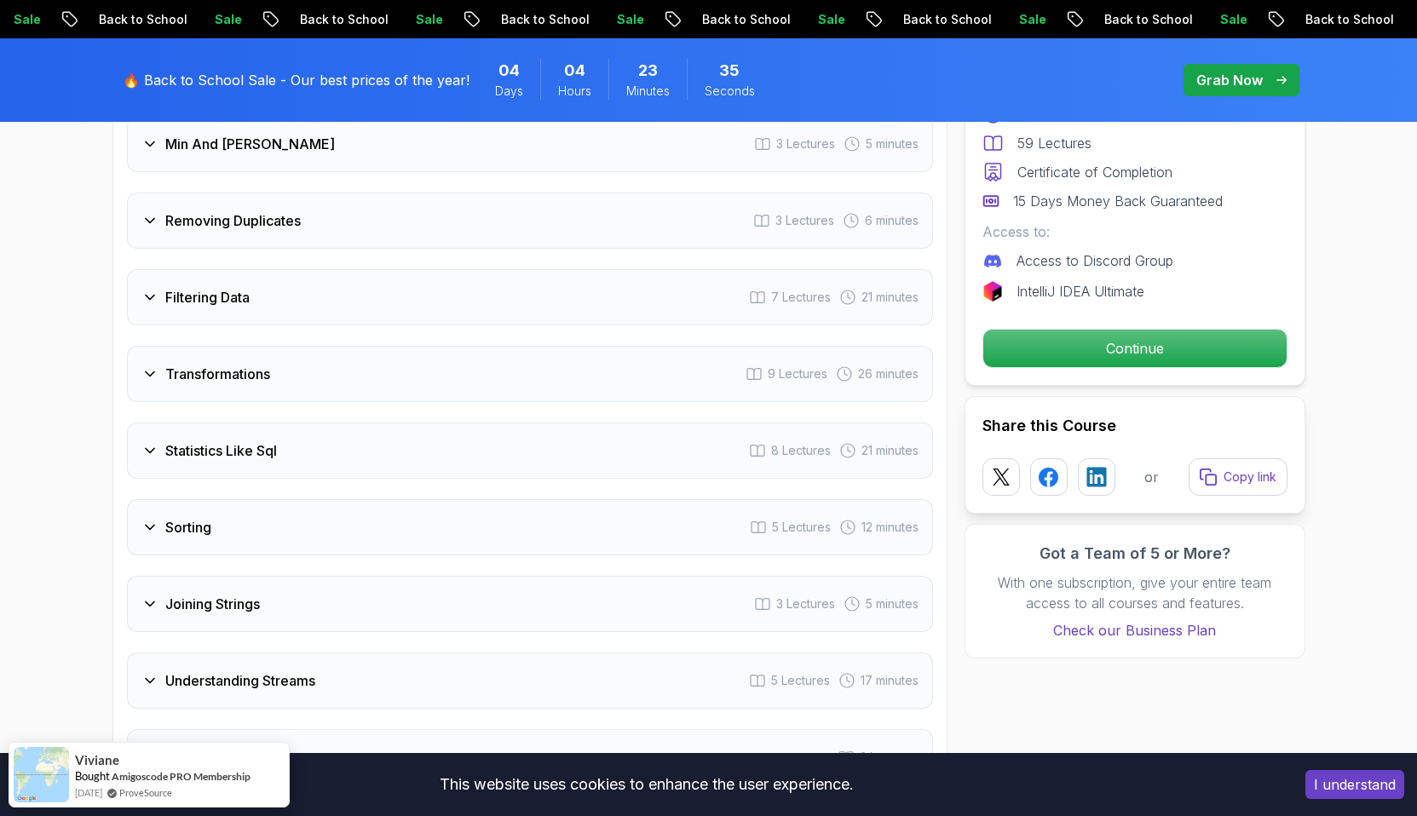
scroll to position [2707, 0]
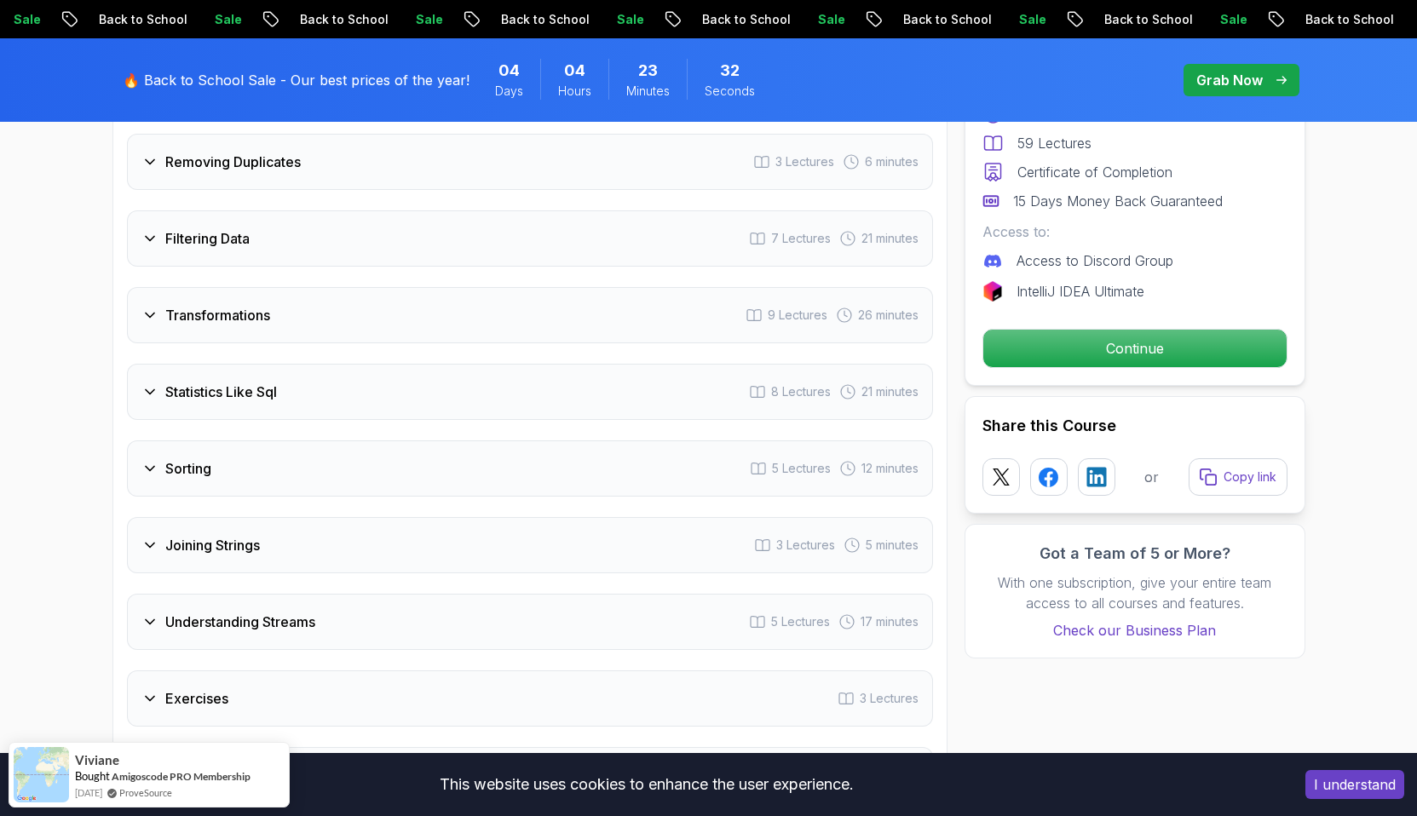
click at [206, 612] on h3 "Understanding Streams" at bounding box center [240, 622] width 150 height 20
click at [216, 534] on div "Joining Strings 3 Lectures 5 minutes" at bounding box center [530, 545] width 806 height 56
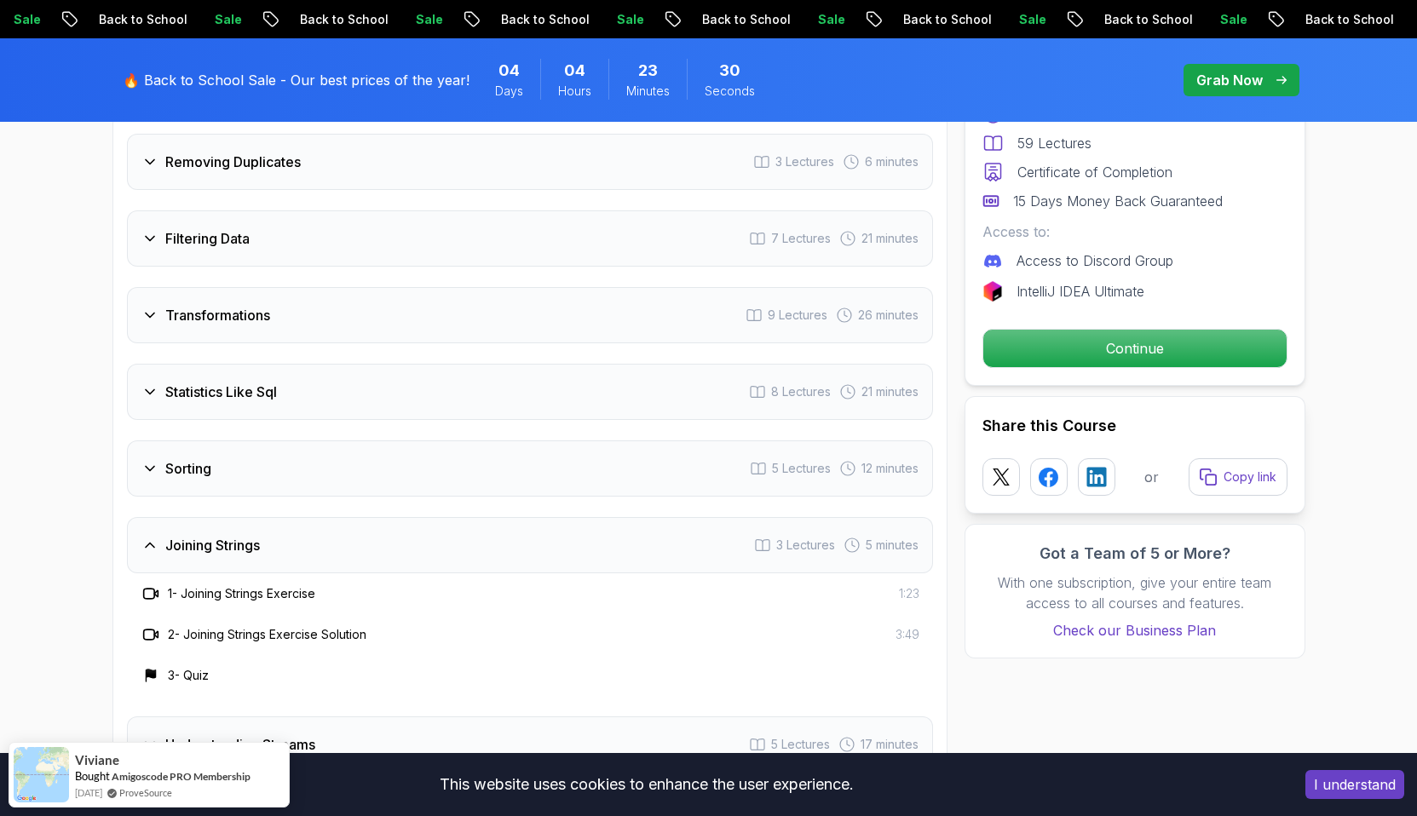
scroll to position [2562, 0]
click at [223, 467] on div "Sorting 5 Lectures 12 minutes" at bounding box center [530, 468] width 806 height 56
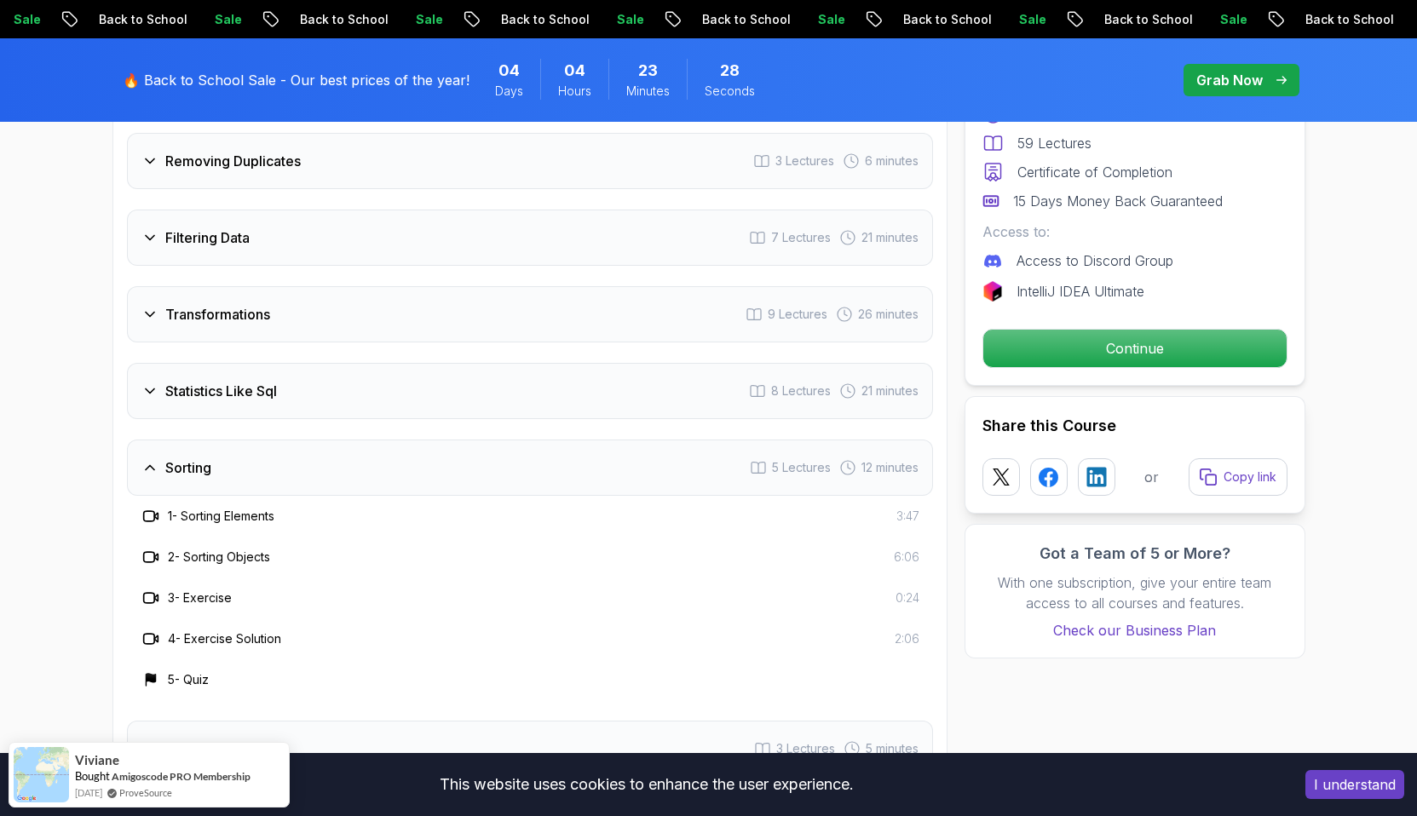
click at [231, 381] on h3 "Statistics Like Sql" at bounding box center [221, 391] width 112 height 20
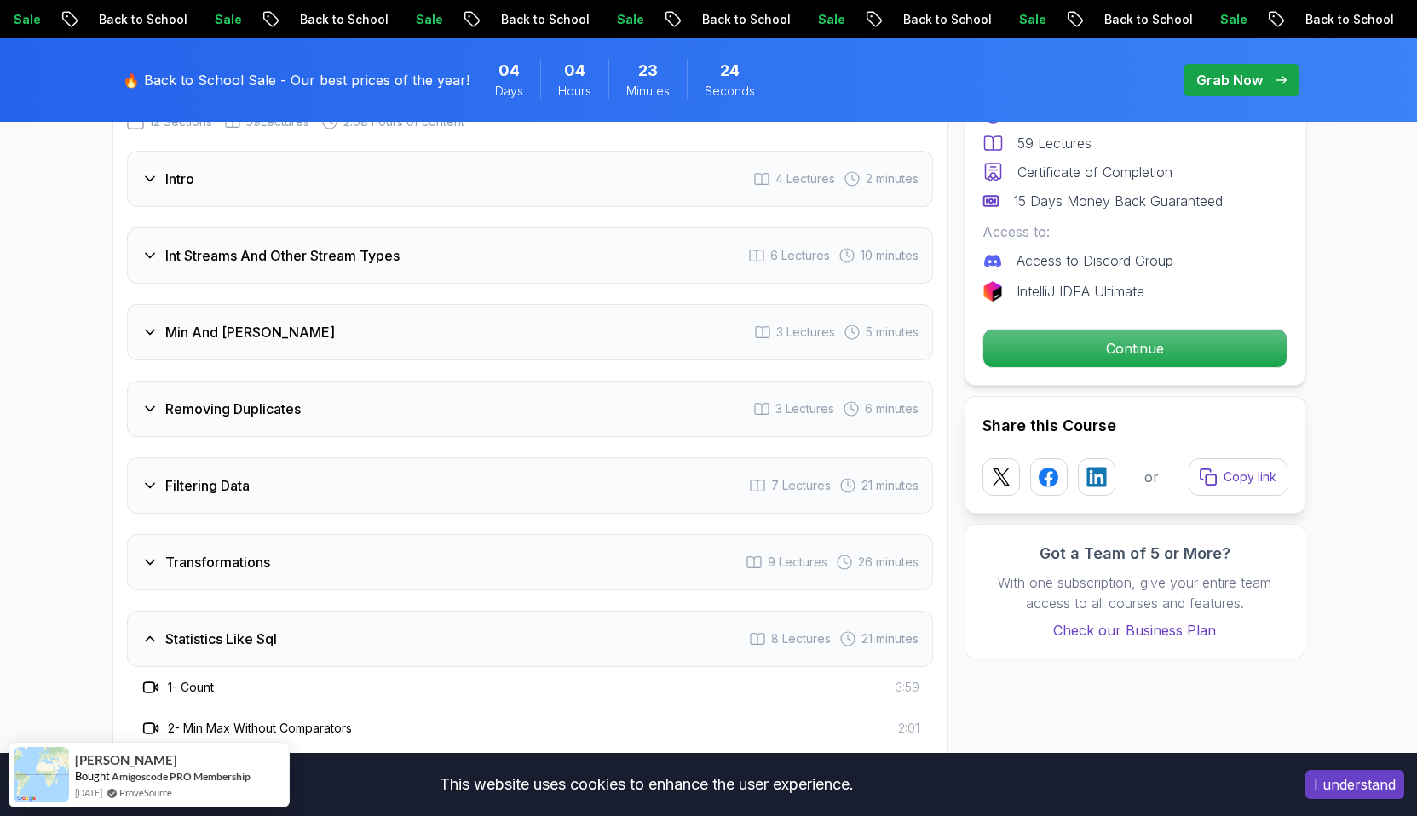
scroll to position [2294, 0]
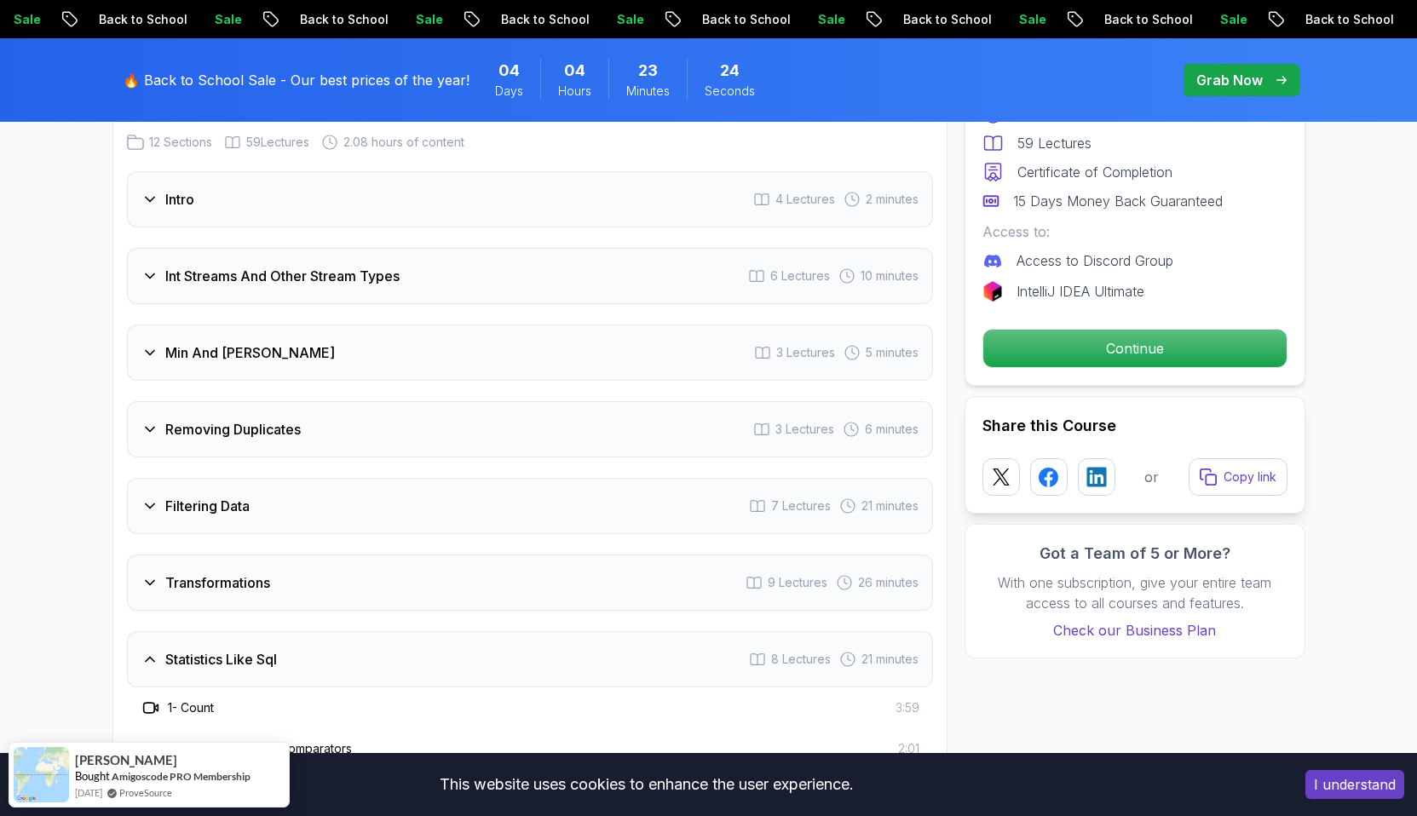
click at [271, 493] on div "Filtering Data 7 Lectures 21 minutes" at bounding box center [530, 506] width 806 height 56
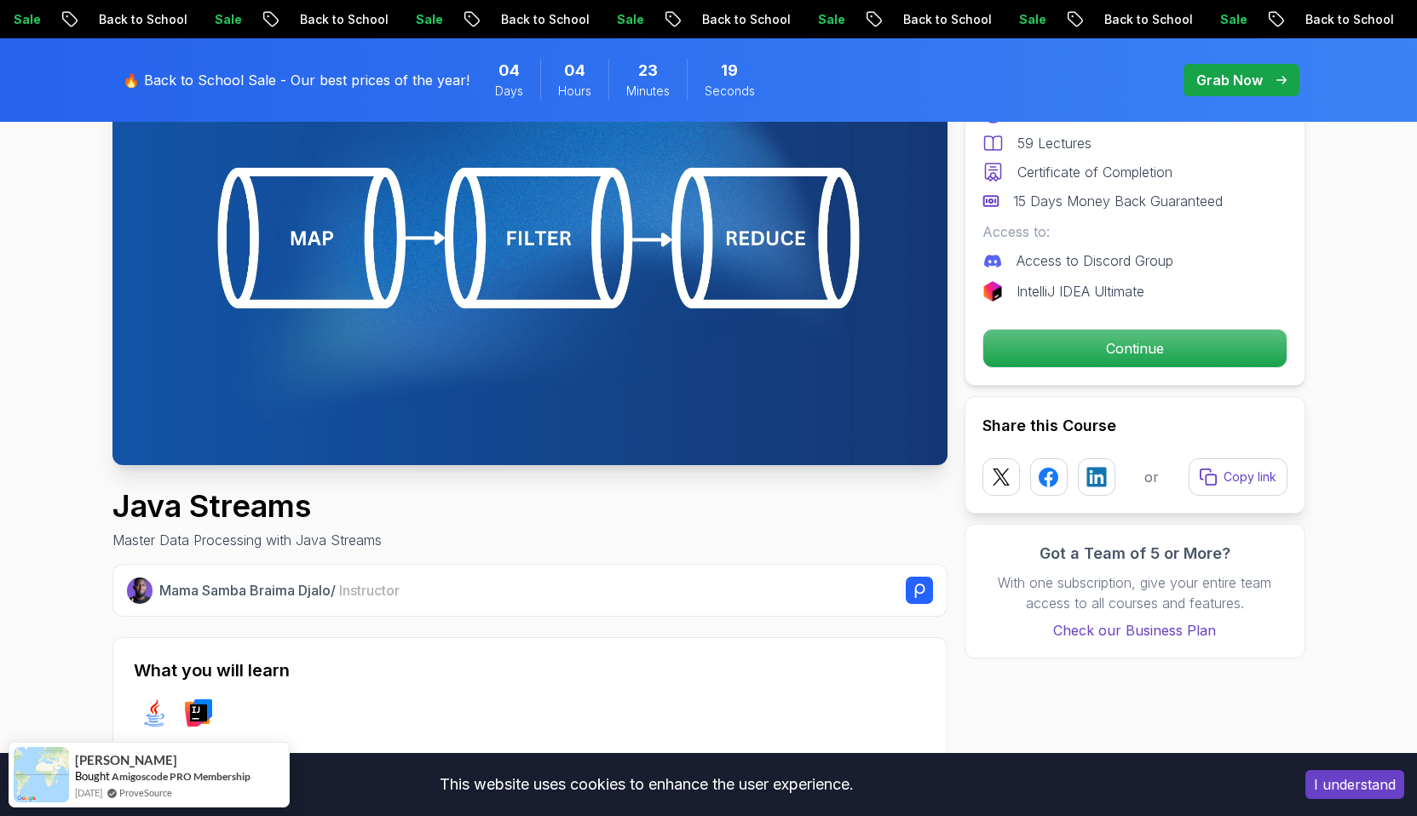
scroll to position [227, 0]
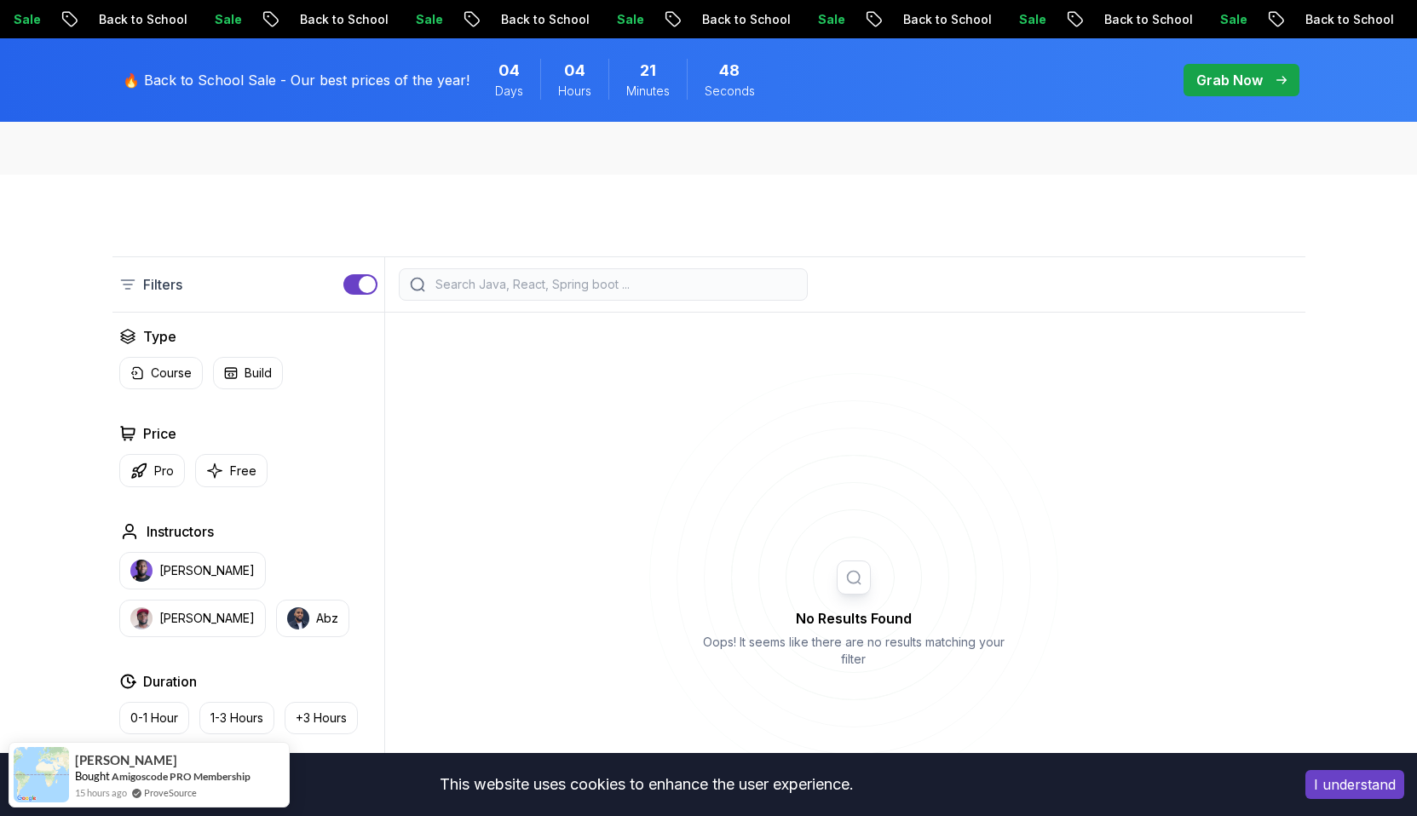
scroll to position [101, 0]
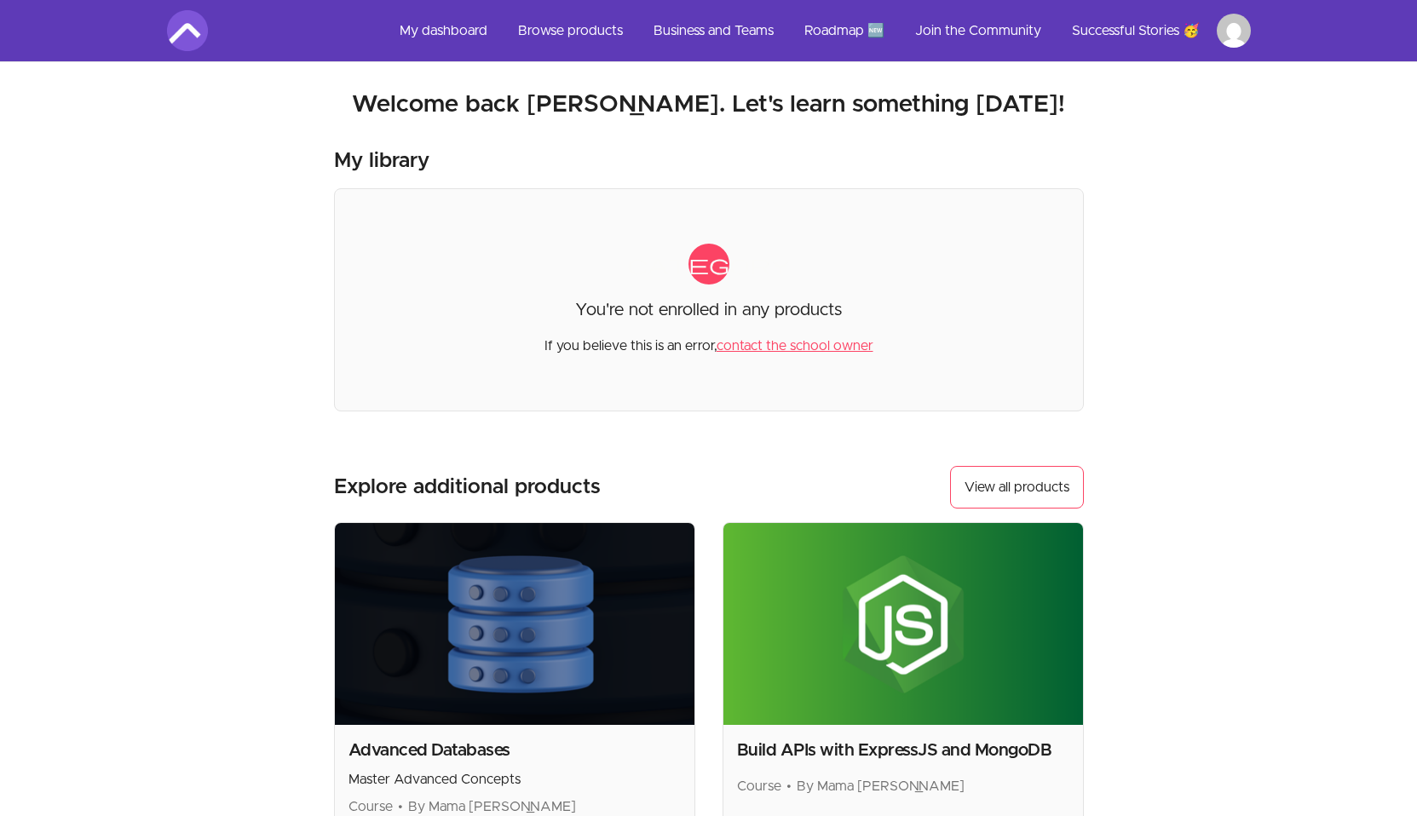
click at [1240, 32] on html "Skip to main content Main menu Includes navigation links and user settings My d…" at bounding box center [708, 577] width 1417 height 1154
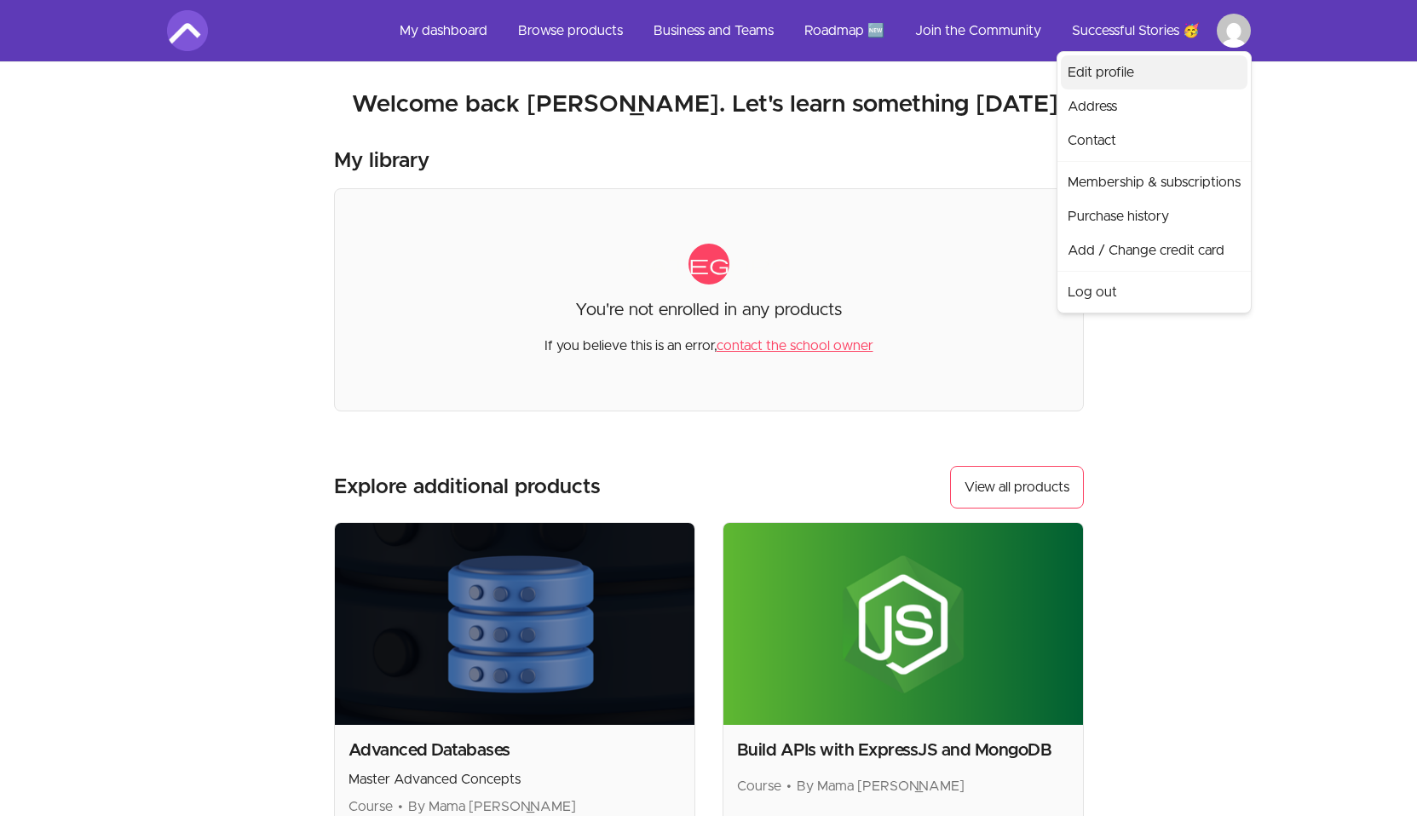
click at [1114, 78] on link "Edit profile" at bounding box center [1154, 72] width 187 height 34
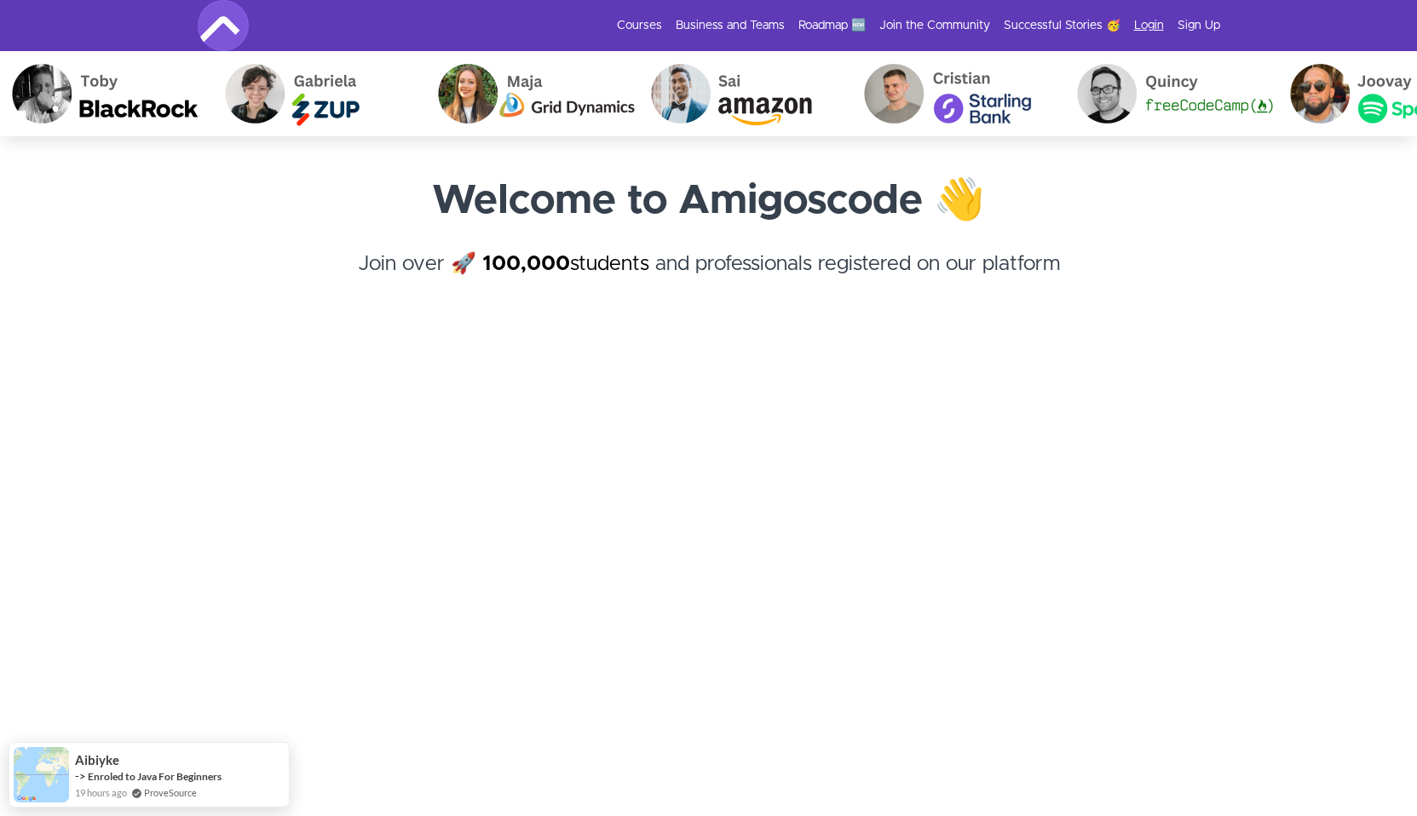
click at [1144, 31] on link "Login" at bounding box center [1149, 25] width 30 height 17
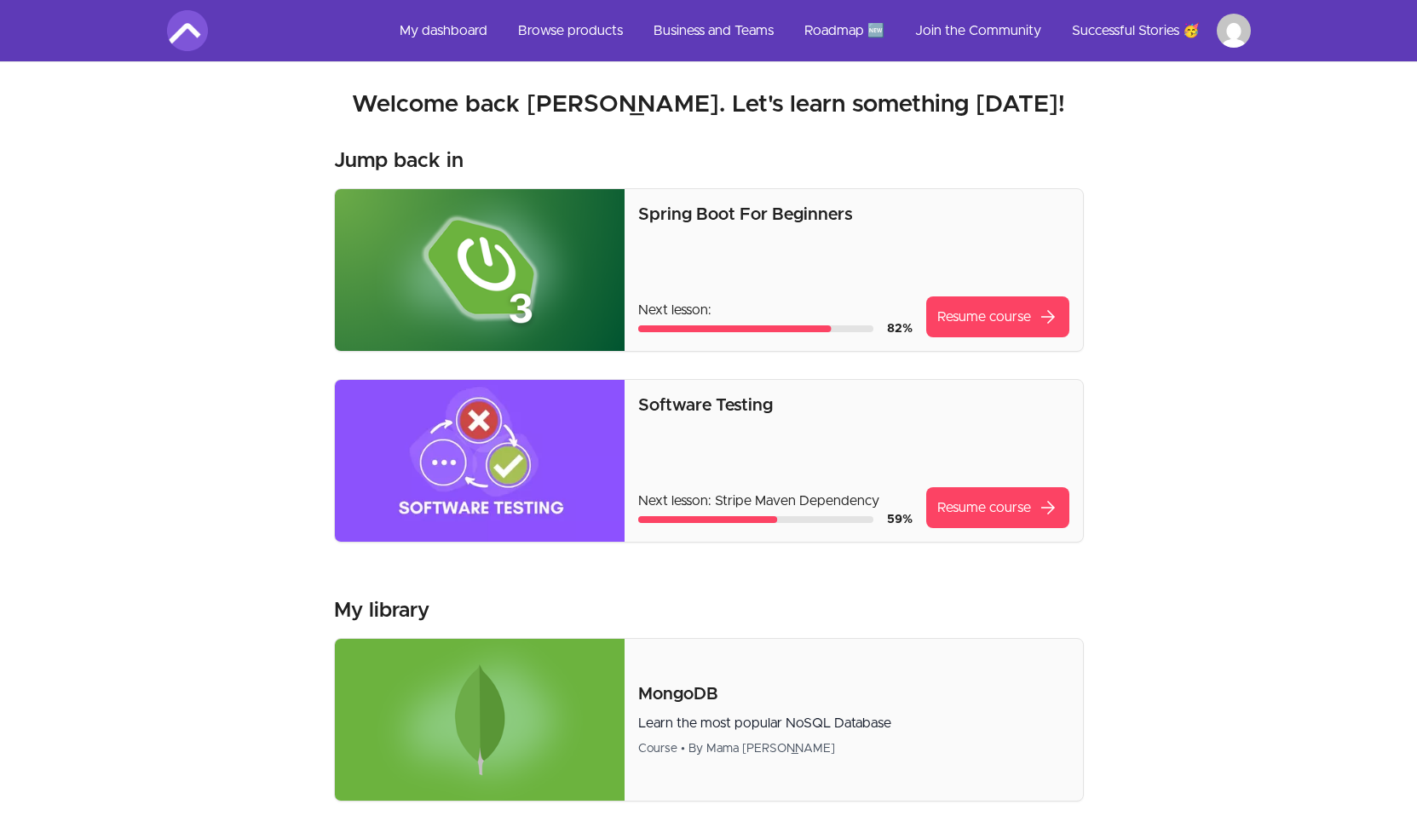
click at [200, 30] on img at bounding box center [187, 30] width 41 height 41
click at [591, 29] on link "Browse products" at bounding box center [570, 30] width 132 height 41
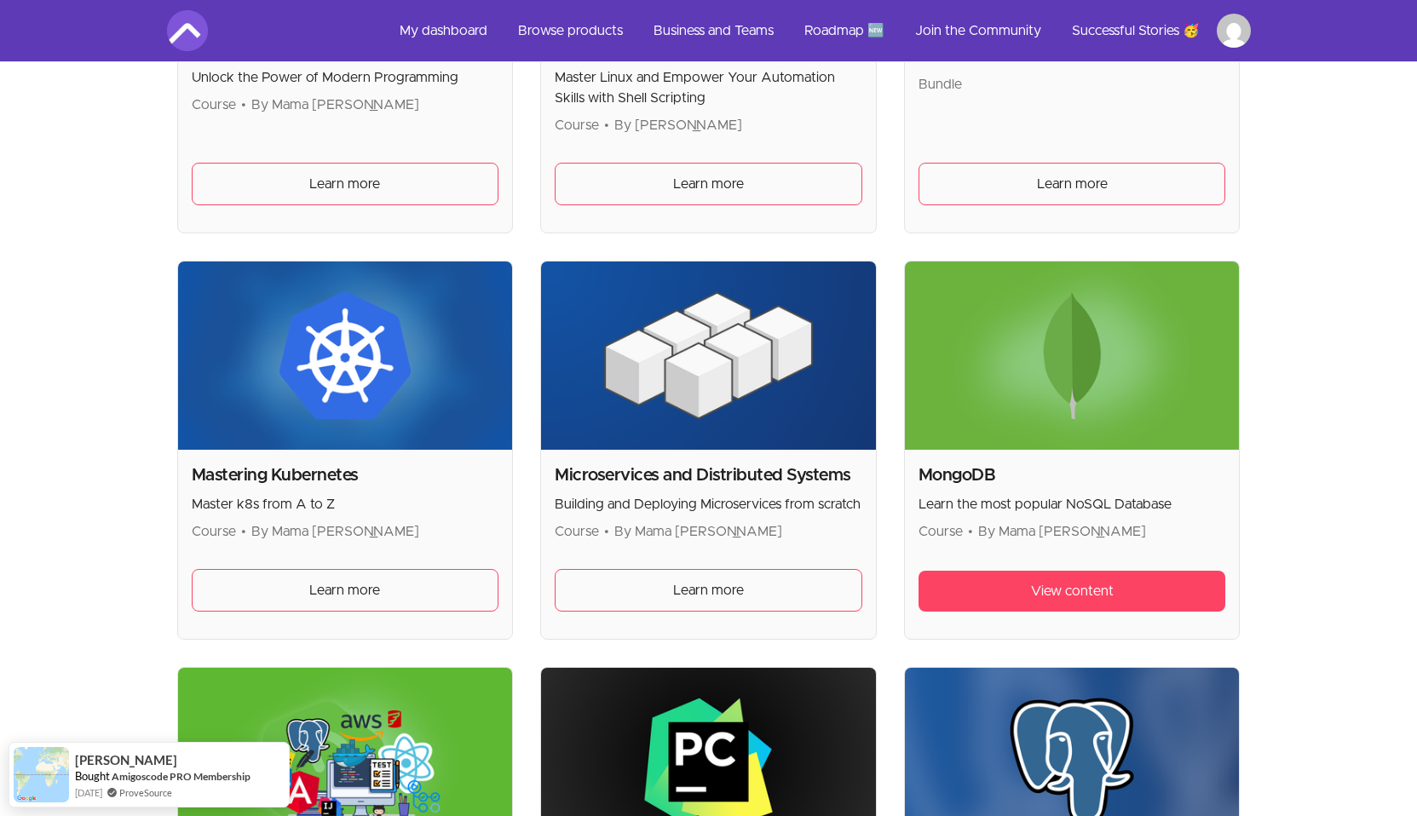
scroll to position [3229, 0]
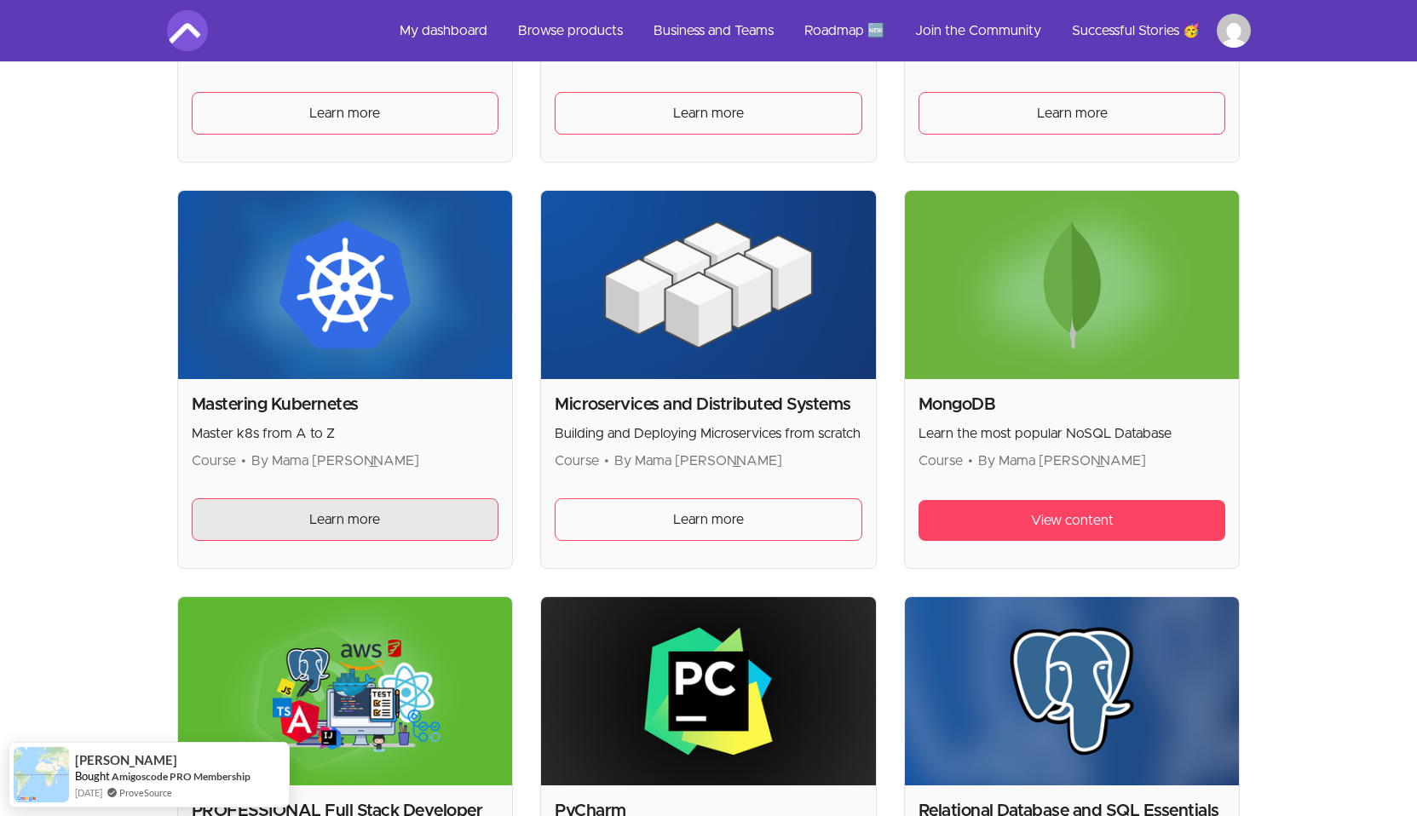
click at [349, 514] on span "Learn more" at bounding box center [344, 519] width 71 height 20
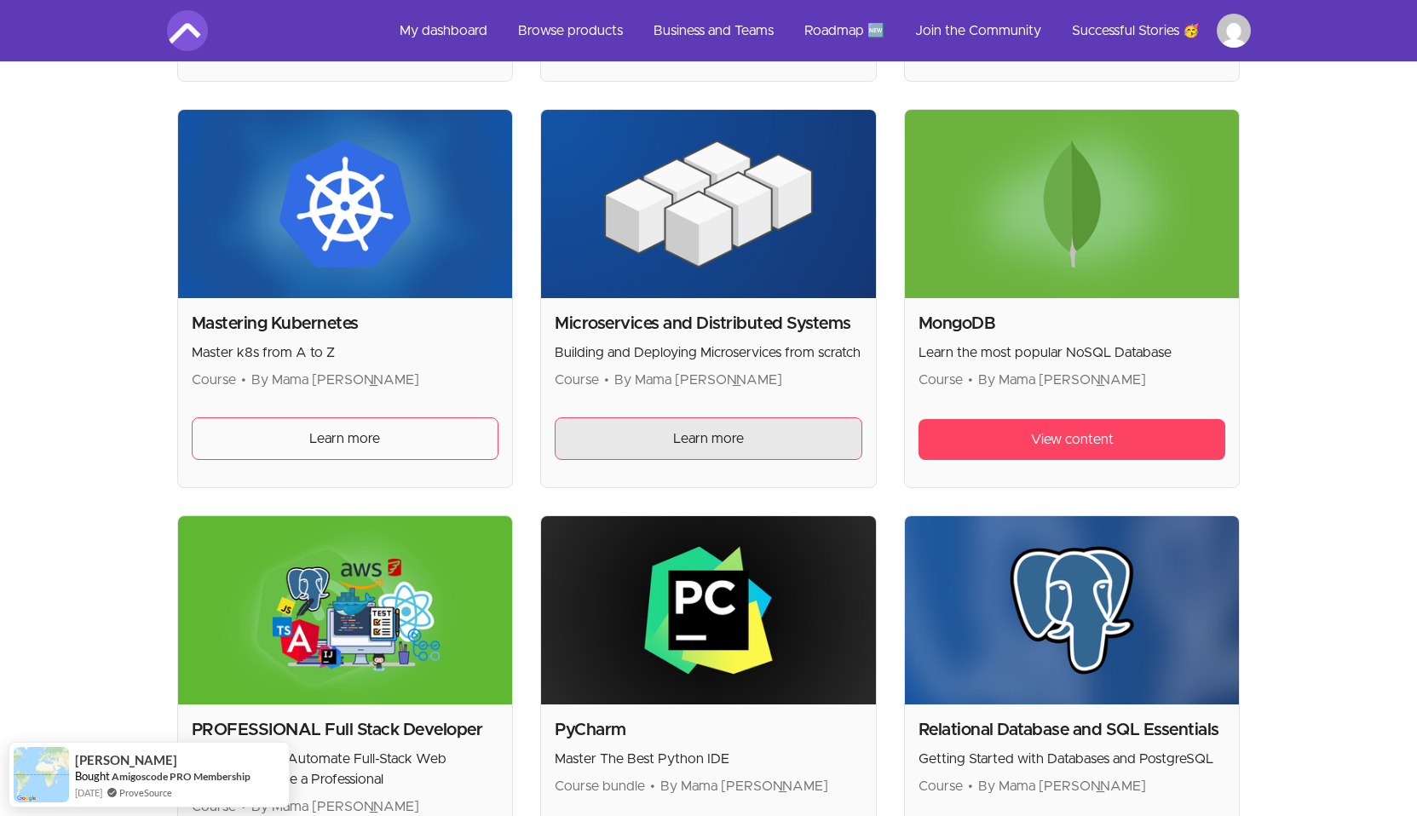
scroll to position [3222, 0]
